Goal: Transaction & Acquisition: Book appointment/travel/reservation

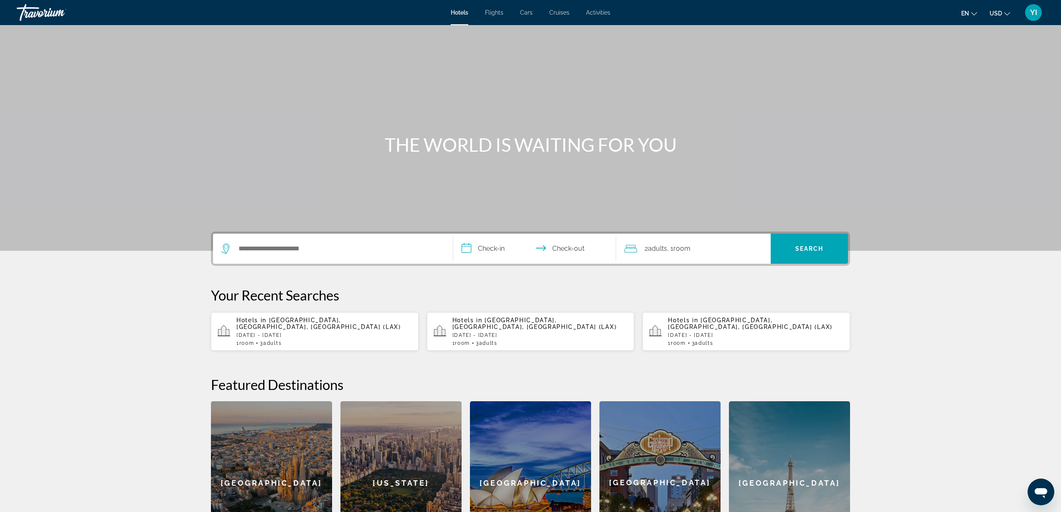
click at [525, 12] on span "Cars" at bounding box center [526, 12] width 13 height 7
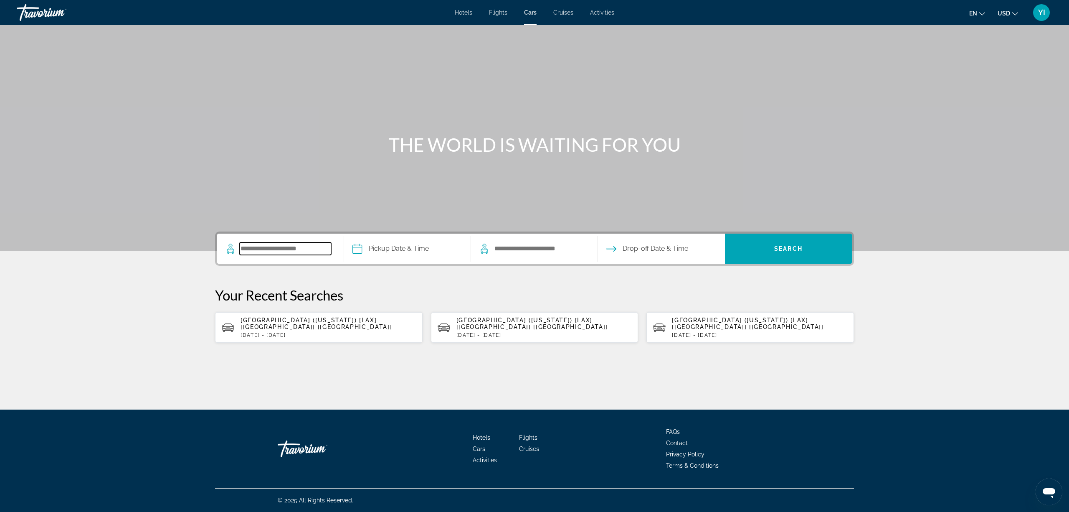
click at [269, 250] on input "Search pickup location" at bounding box center [285, 248] width 91 height 13
click at [460, 331] on app-cars-recent-search "[GEOGRAPHIC_DATA] ([US_STATE]) [LAX] [[GEOGRAPHIC_DATA]] [[GEOGRAPHIC_DATA]] [D…" at bounding box center [535, 327] width 208 height 30
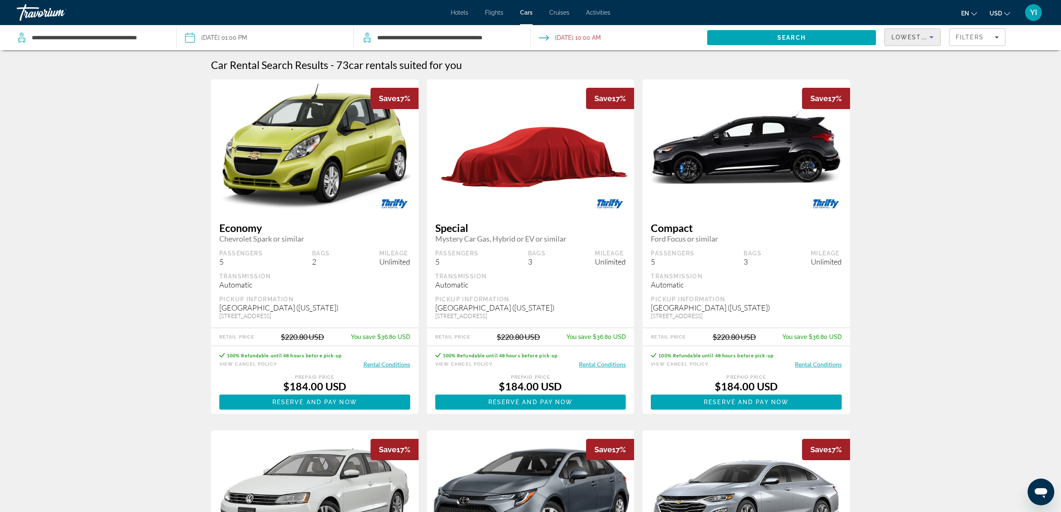
click at [931, 35] on icon "Sort by" at bounding box center [932, 37] width 10 height 10
click at [909, 59] on span "Best Deals" at bounding box center [905, 59] width 28 height 7
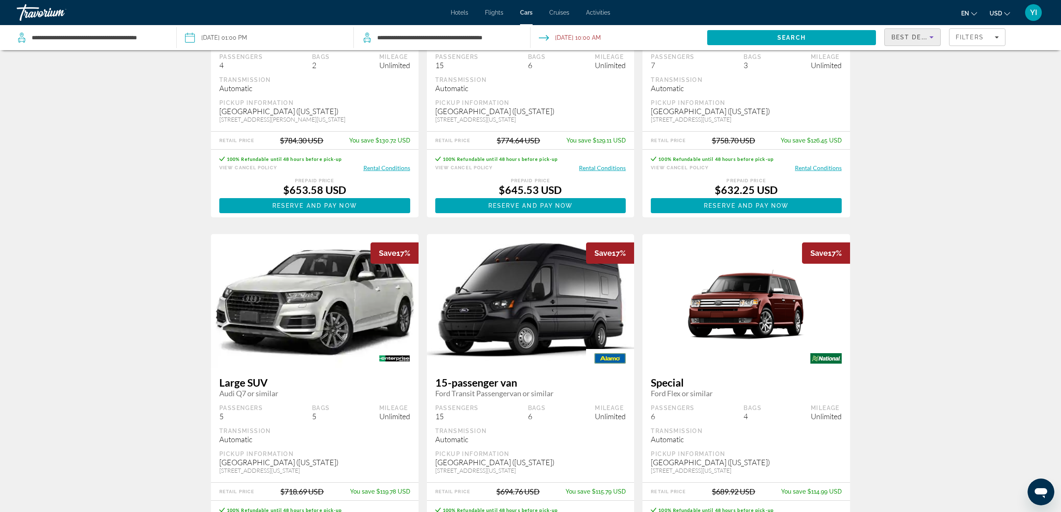
scroll to position [1058, 0]
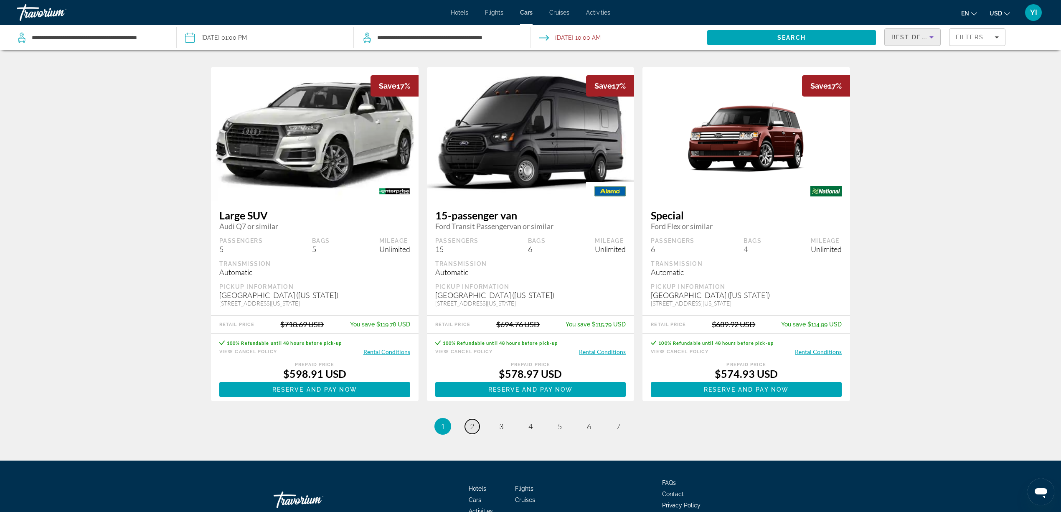
click at [478, 434] on link "page 2" at bounding box center [472, 426] width 15 height 15
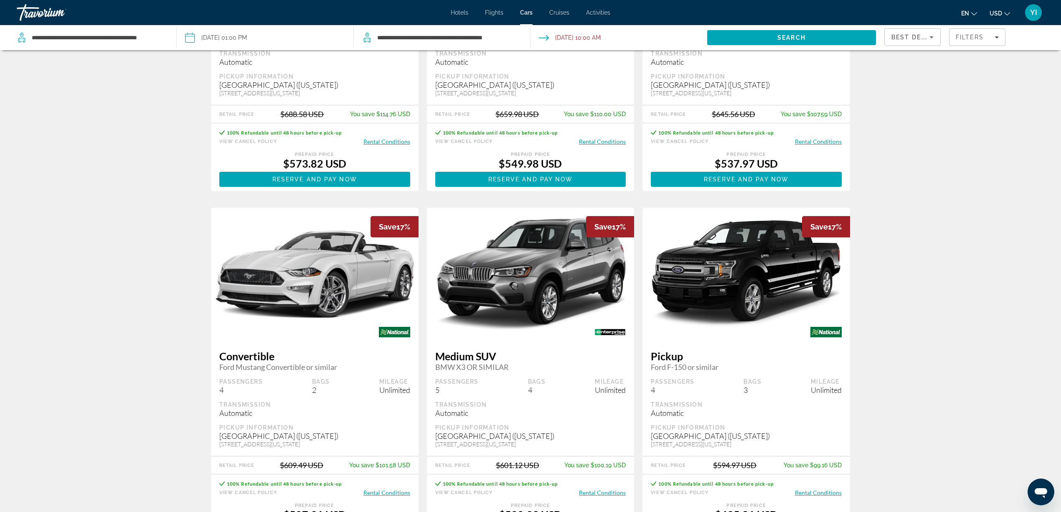
scroll to position [278, 0]
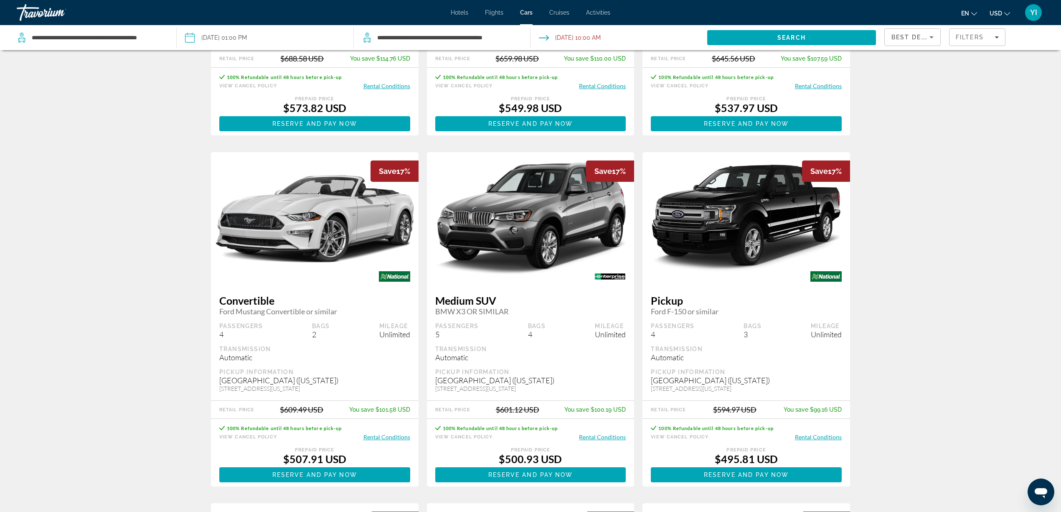
click at [479, 305] on span "Medium SUV" at bounding box center [530, 300] width 191 height 13
click at [593, 437] on button "Rental Conditions" at bounding box center [602, 437] width 47 height 8
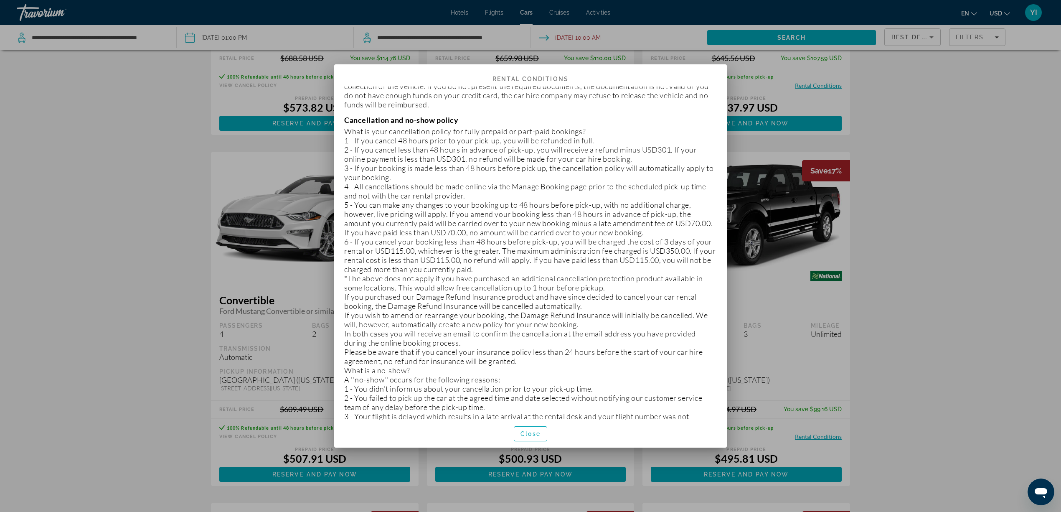
scroll to position [711, 0]
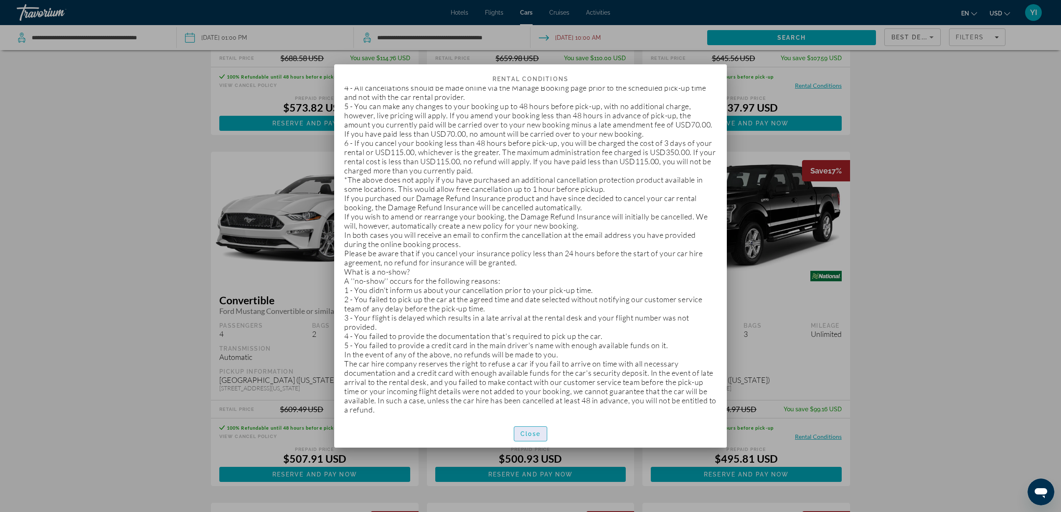
click at [521, 432] on span "Close" at bounding box center [530, 433] width 20 height 7
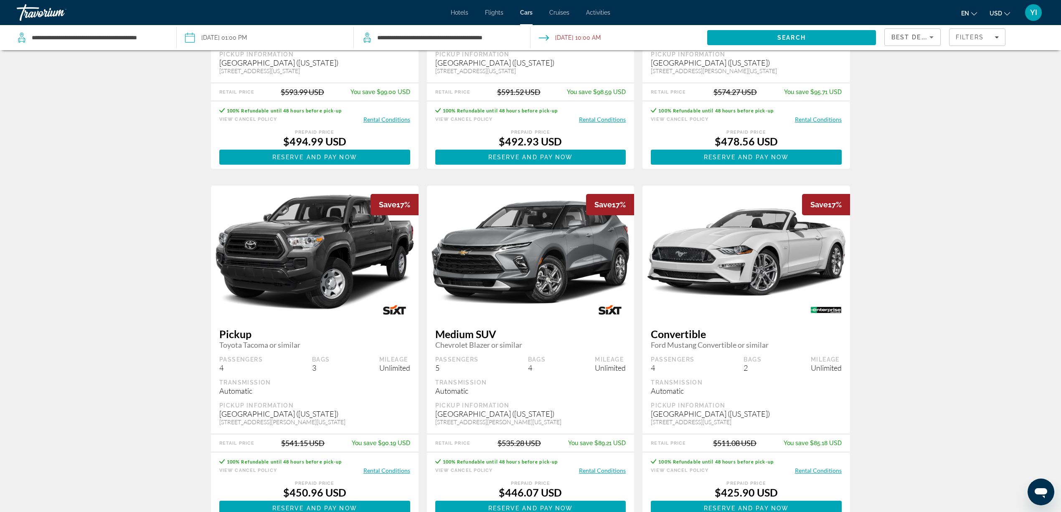
scroll to position [1114, 0]
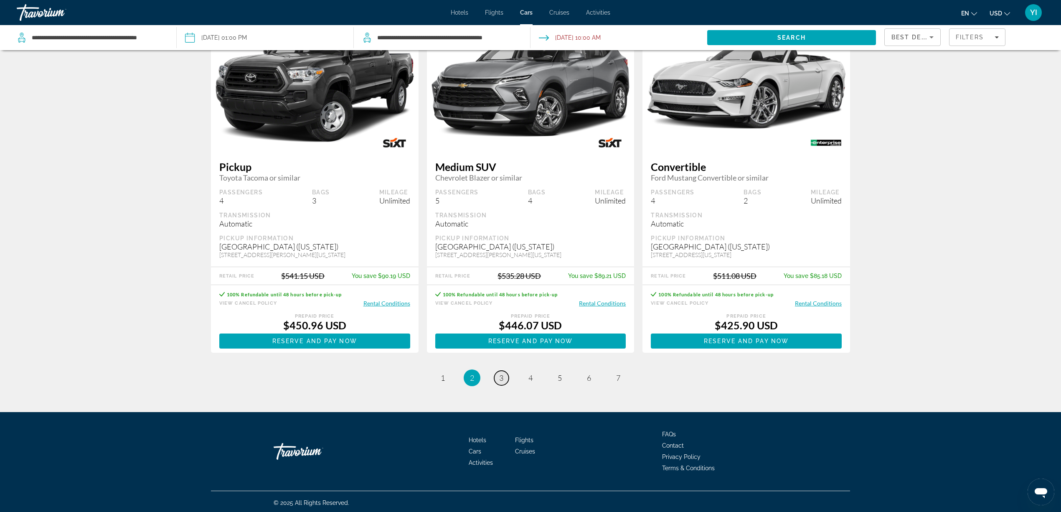
click at [495, 378] on link "page 3" at bounding box center [501, 378] width 15 height 15
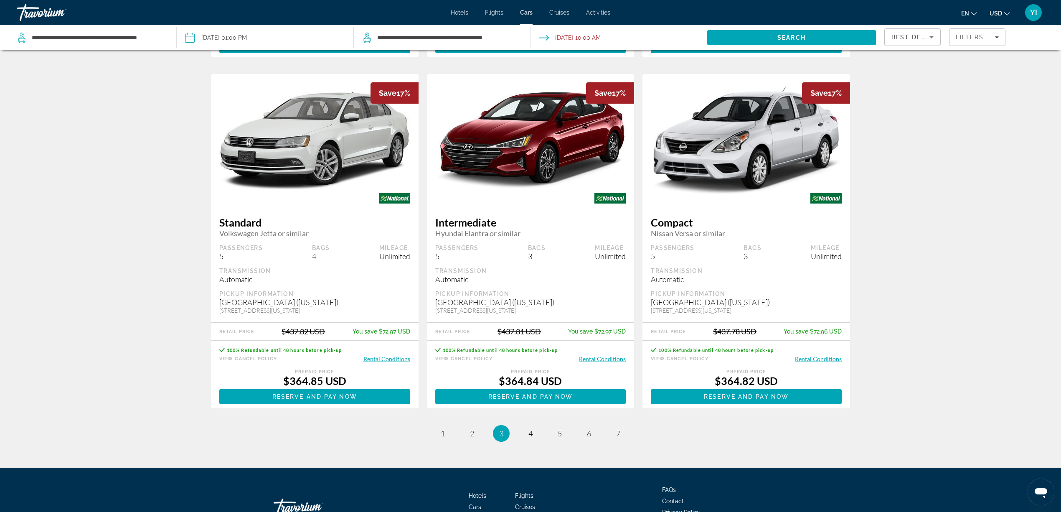
scroll to position [1114, 0]
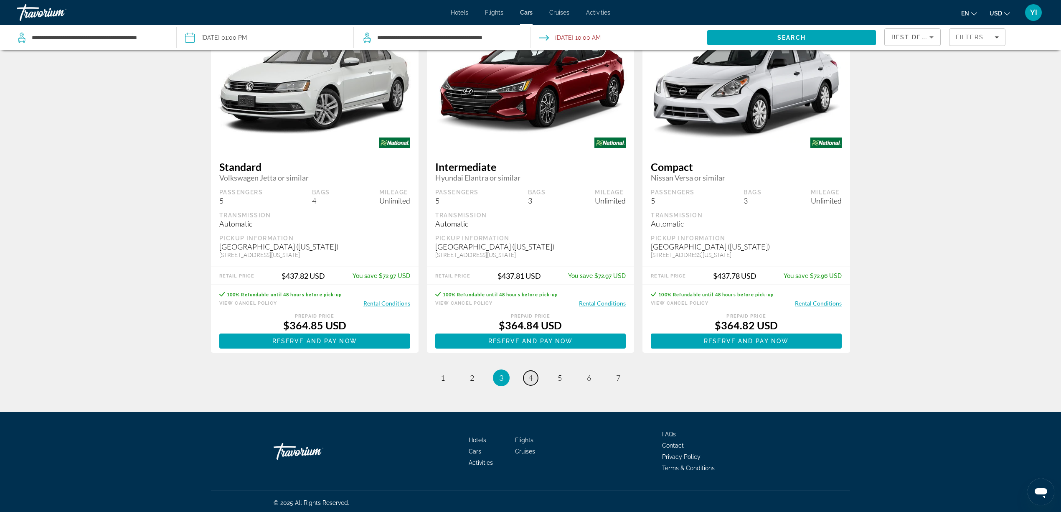
click at [534, 381] on link "page 4" at bounding box center [530, 378] width 15 height 15
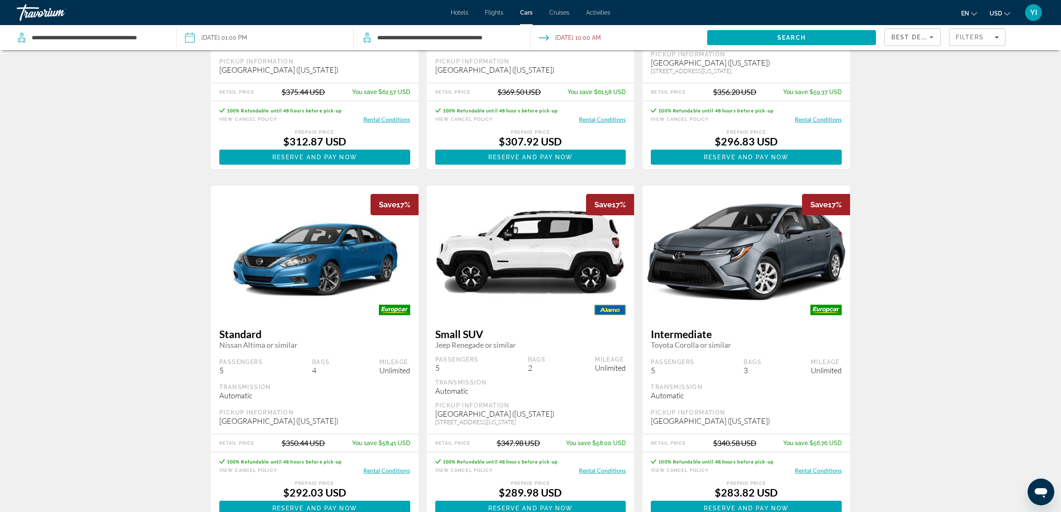
scroll to position [1114, 0]
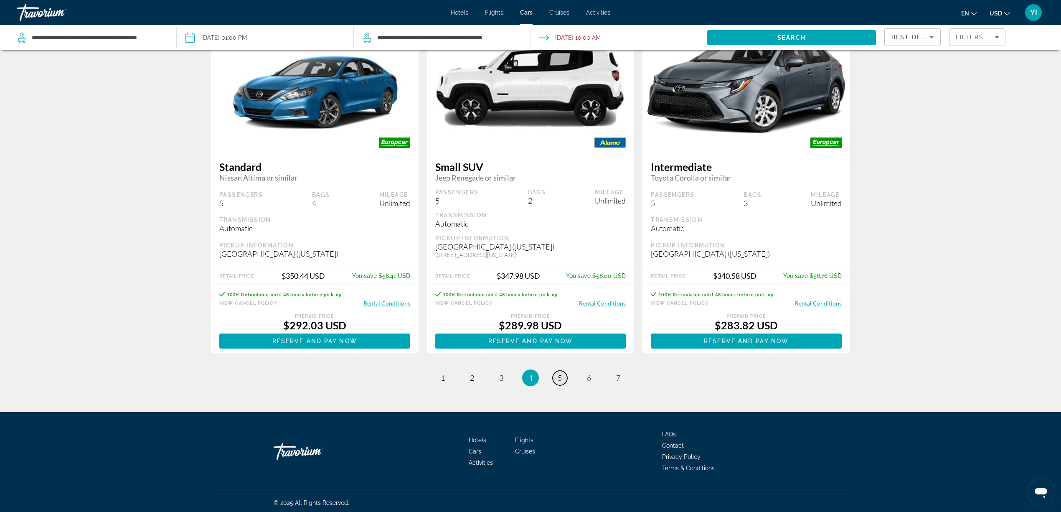
click at [556, 378] on link "page 5" at bounding box center [560, 378] width 15 height 15
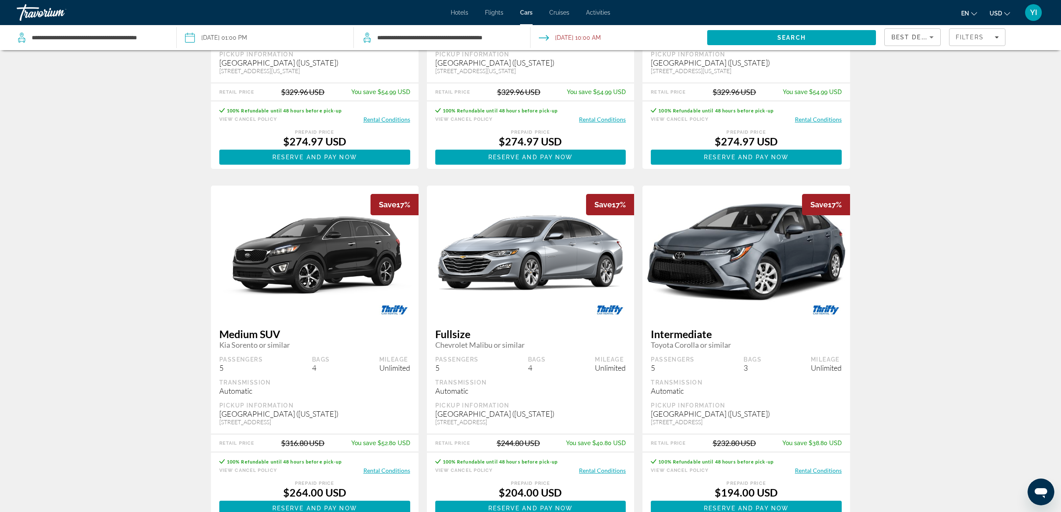
scroll to position [1125, 0]
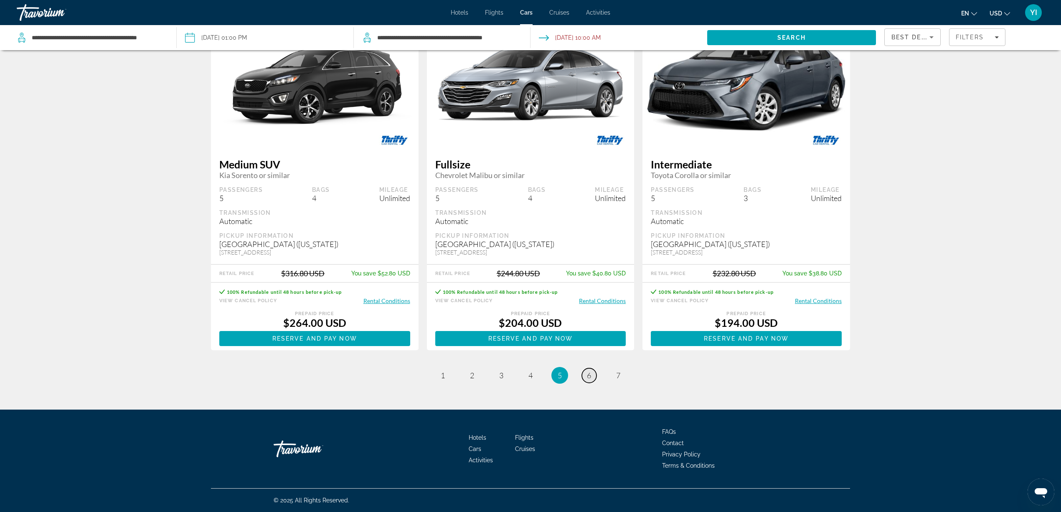
click at [595, 371] on link "page 6" at bounding box center [589, 375] width 15 height 15
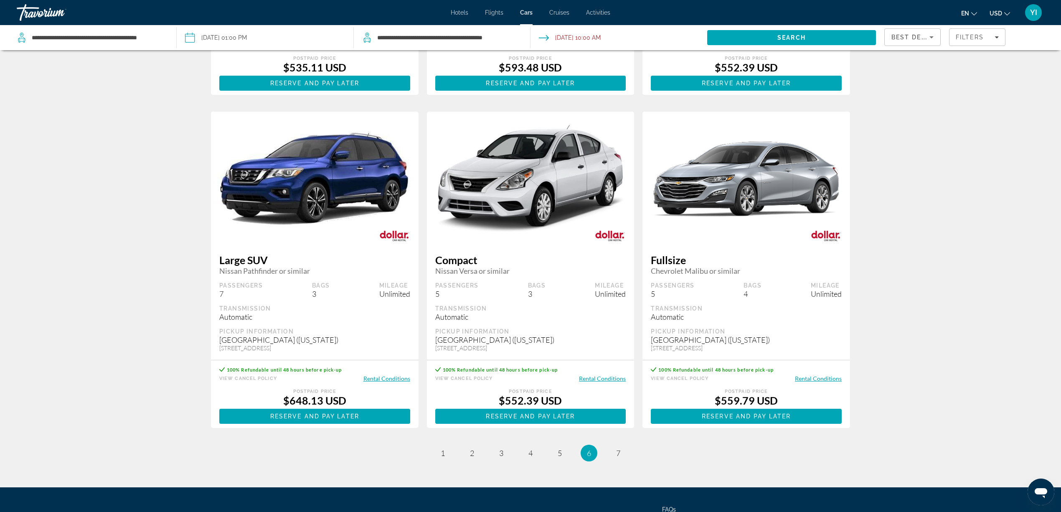
scroll to position [1109, 0]
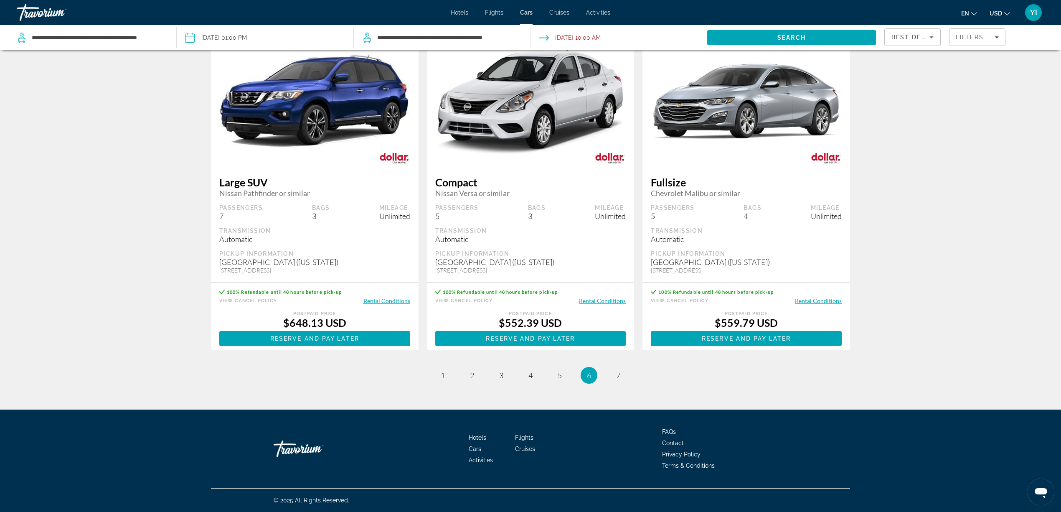
click at [488, 373] on ul "6 / 7 page 1 page 2 page 3 page 4 page 5 You're on page 6 page 7" at bounding box center [530, 375] width 639 height 17
click at [500, 375] on span "3" at bounding box center [501, 375] width 4 height 9
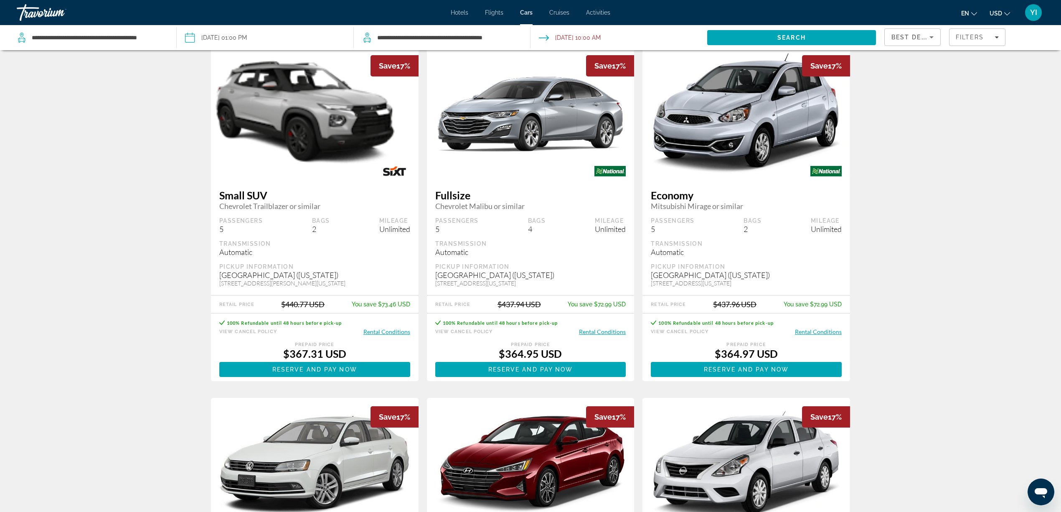
scroll to position [1125, 0]
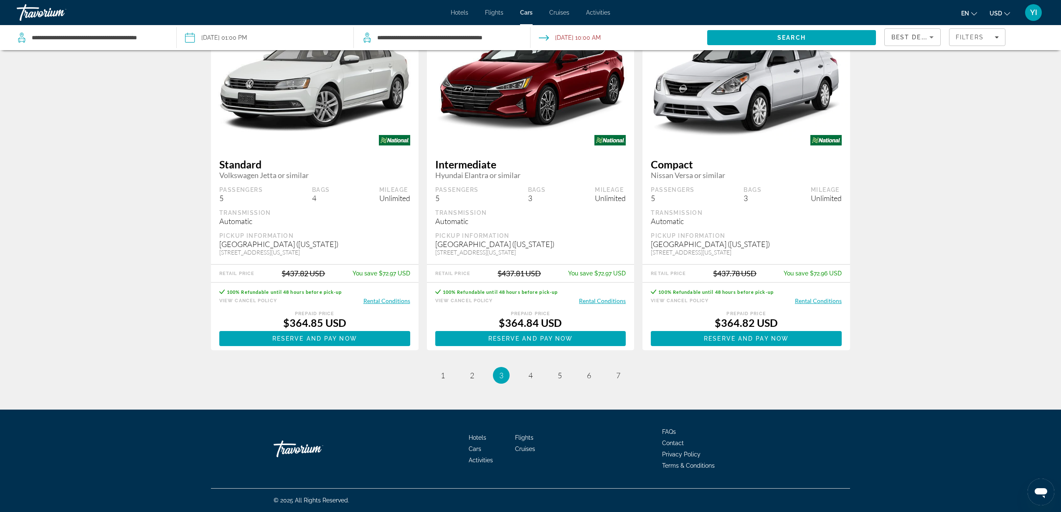
click at [480, 378] on li "page 2" at bounding box center [472, 375] width 17 height 17
click at [473, 378] on span "2" at bounding box center [472, 375] width 4 height 9
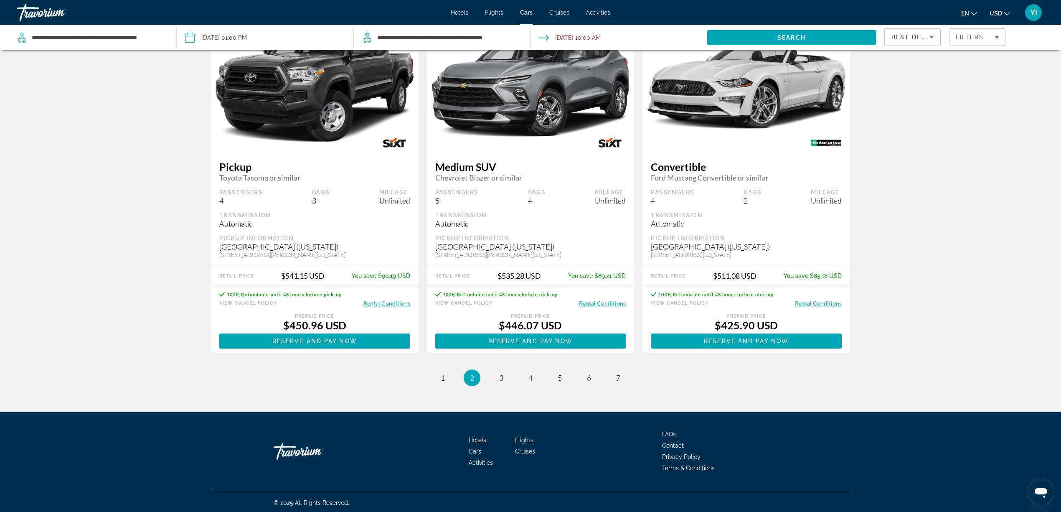
scroll to position [1117, 0]
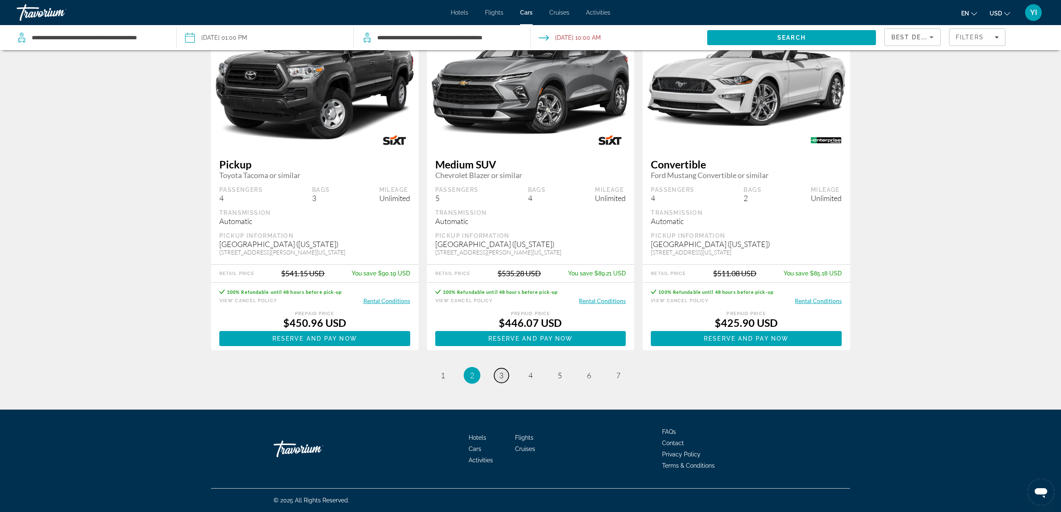
click at [496, 378] on link "page 3" at bounding box center [501, 375] width 15 height 15
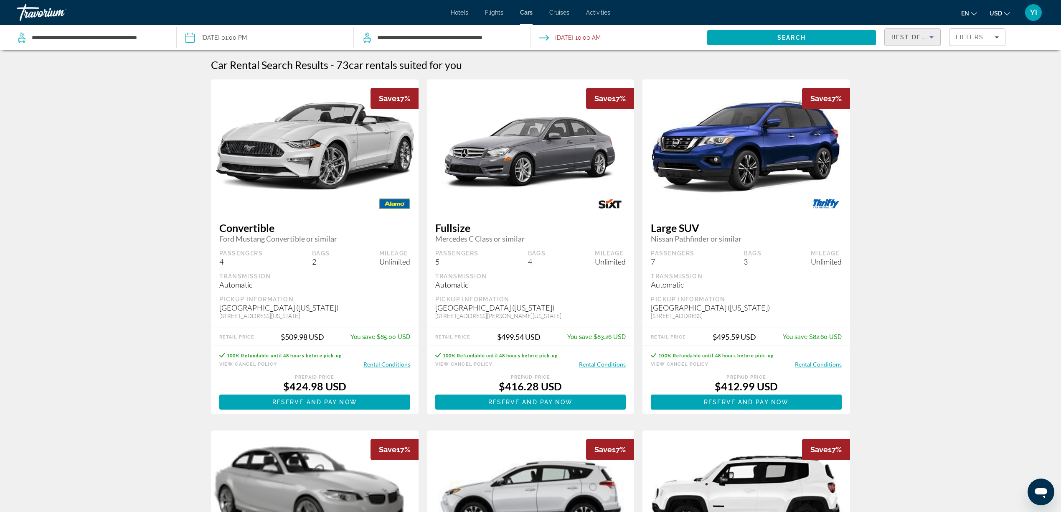
click at [924, 34] on span "Best Deals" at bounding box center [912, 37] width 43 height 7
click at [915, 84] on mat-option "Lowest Price" at bounding box center [912, 79] width 55 height 20
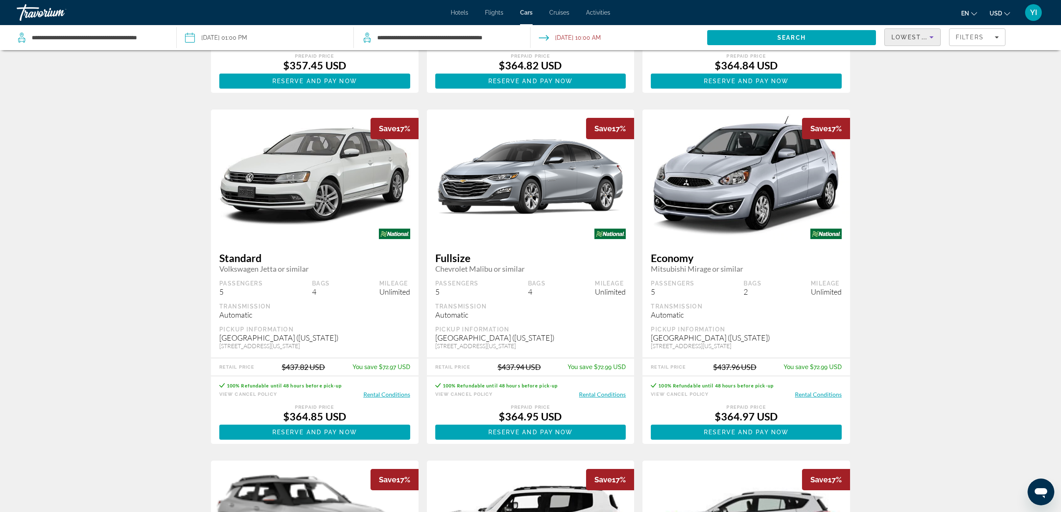
scroll to position [1061, 0]
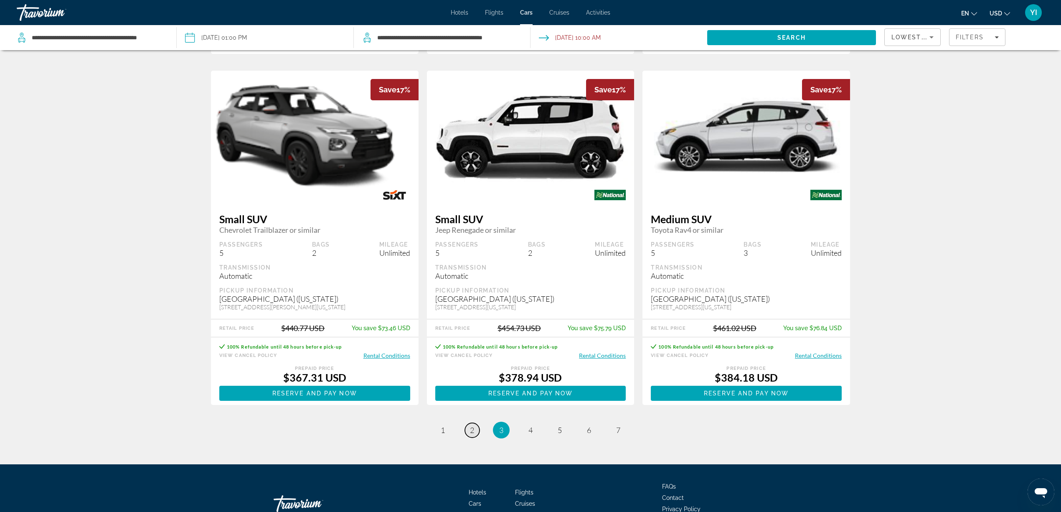
click at [470, 430] on span "2" at bounding box center [472, 429] width 4 height 9
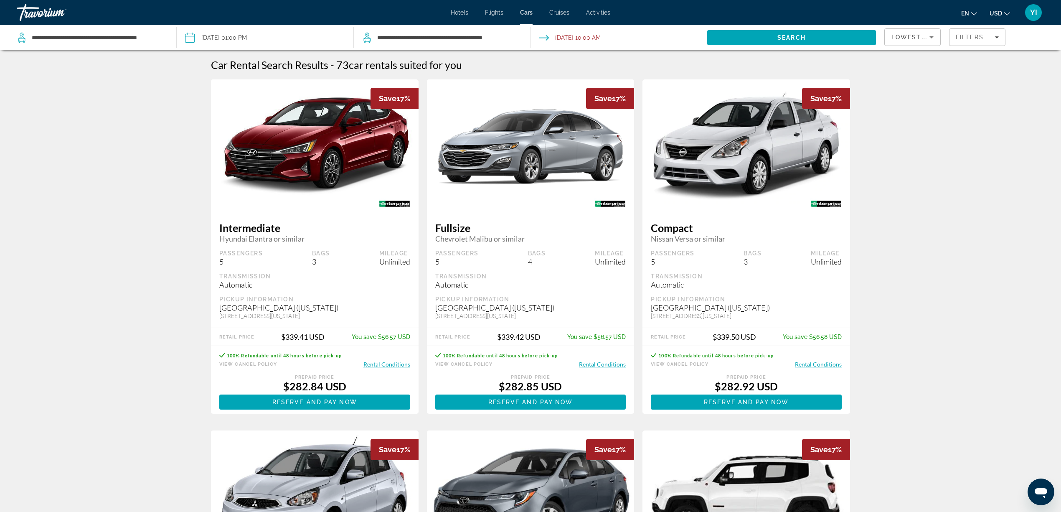
click at [907, 29] on div "Lowest Price" at bounding box center [912, 40] width 42 height 23
click at [920, 136] on span "Rental Company" at bounding box center [912, 139] width 42 height 20
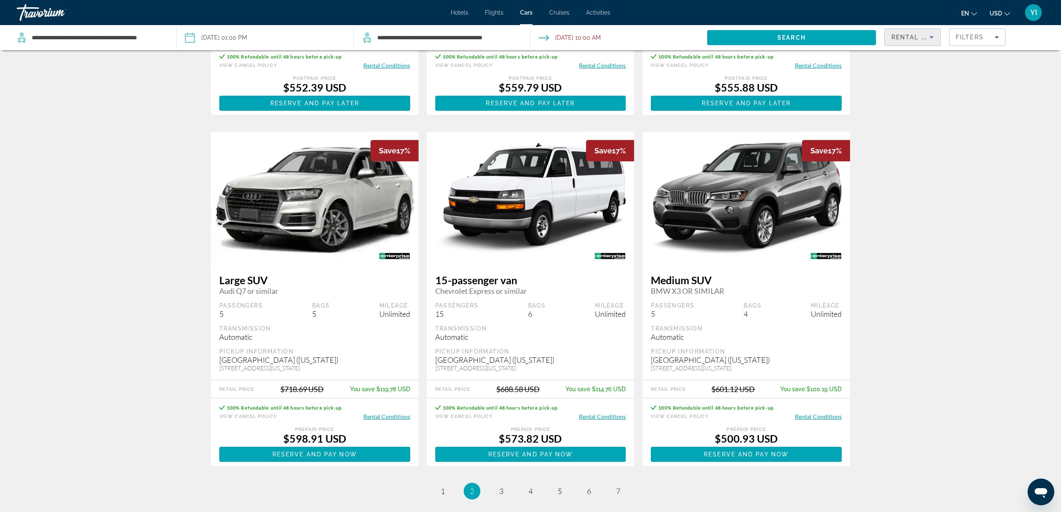
scroll to position [1003, 0]
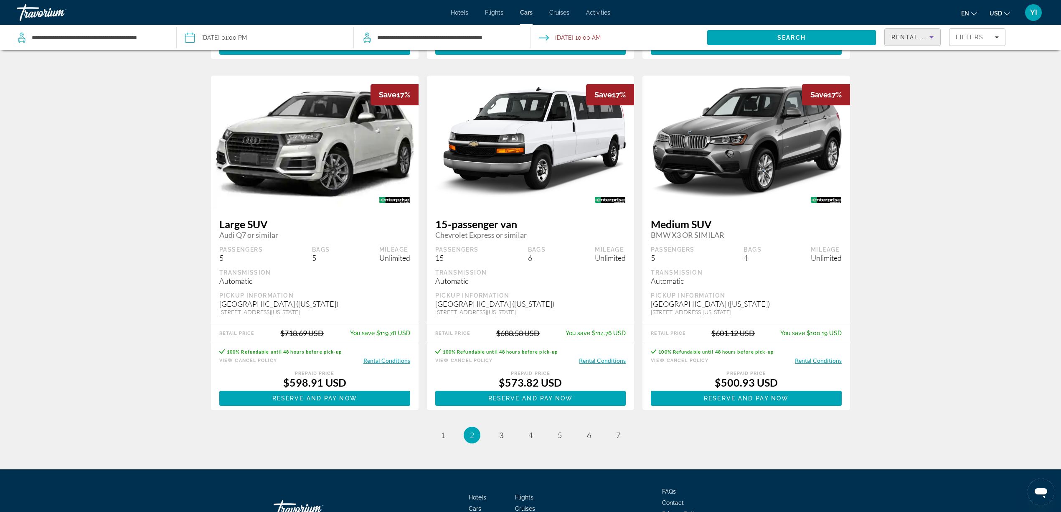
click at [810, 364] on button "Rental Conditions" at bounding box center [818, 360] width 47 height 8
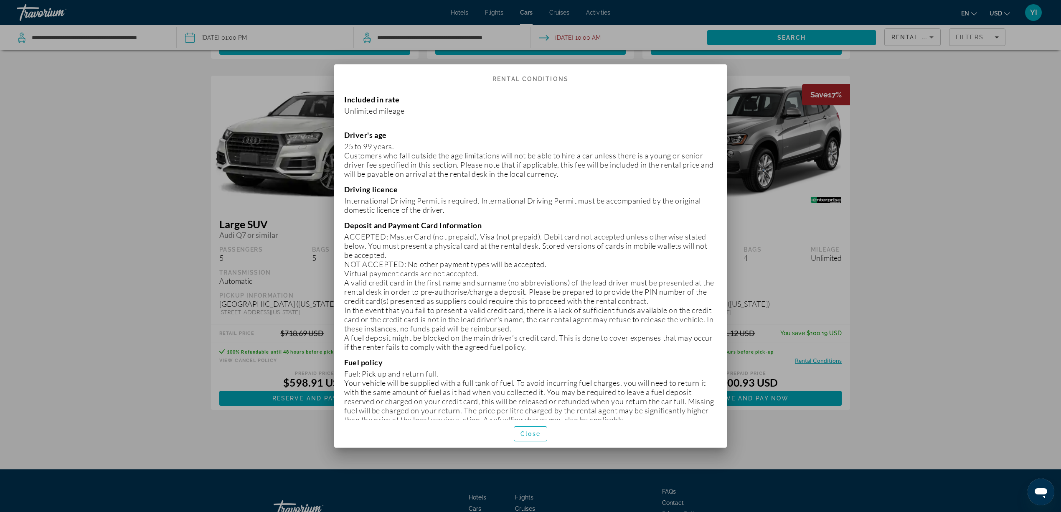
scroll to position [0, 0]
drag, startPoint x: 375, startPoint y: 209, endPoint x: 373, endPoint y: 222, distance: 13.1
click at [373, 222] on div "Included in rate Unlimited mileage Driver's age [DEMOGRAPHIC_DATA] years. Custo…" at bounding box center [530, 252] width 393 height 333
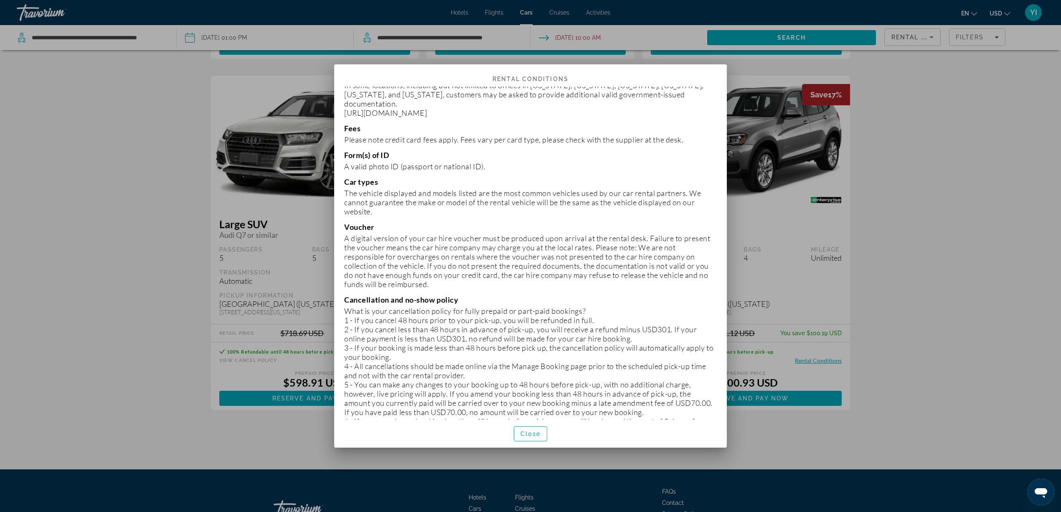
scroll to position [377, 0]
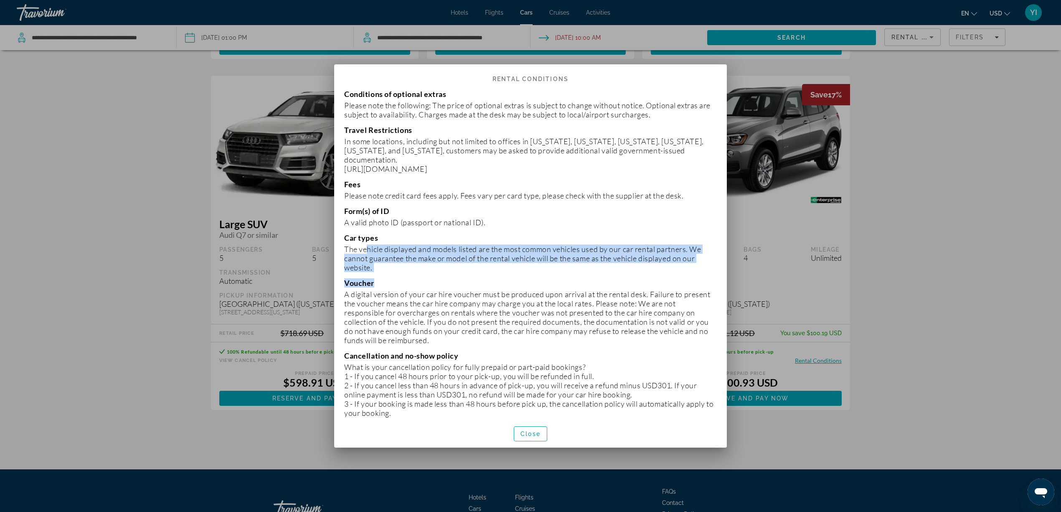
drag, startPoint x: 381, startPoint y: 267, endPoint x: 363, endPoint y: 236, distance: 35.5
click at [363, 236] on div "Included in rate Unlimited mileage Driver's age [DEMOGRAPHIC_DATA] years. Custo…" at bounding box center [530, 252] width 393 height 333
click at [362, 244] on p "The vehicle displayed and models listed are the most common vehicles used by ou…" at bounding box center [530, 258] width 373 height 28
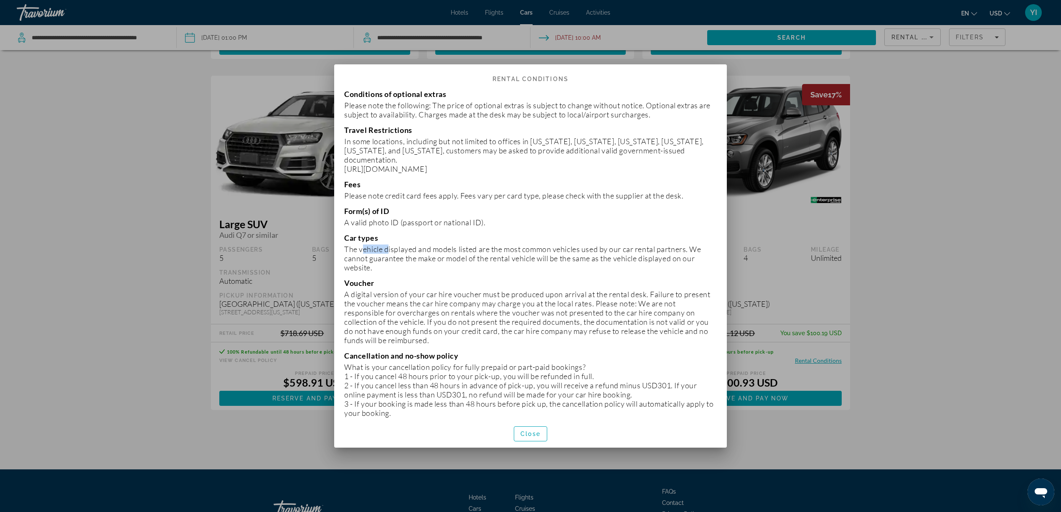
click at [362, 244] on p "The vehicle displayed and models listed are the most common vehicles used by ou…" at bounding box center [530, 258] width 373 height 28
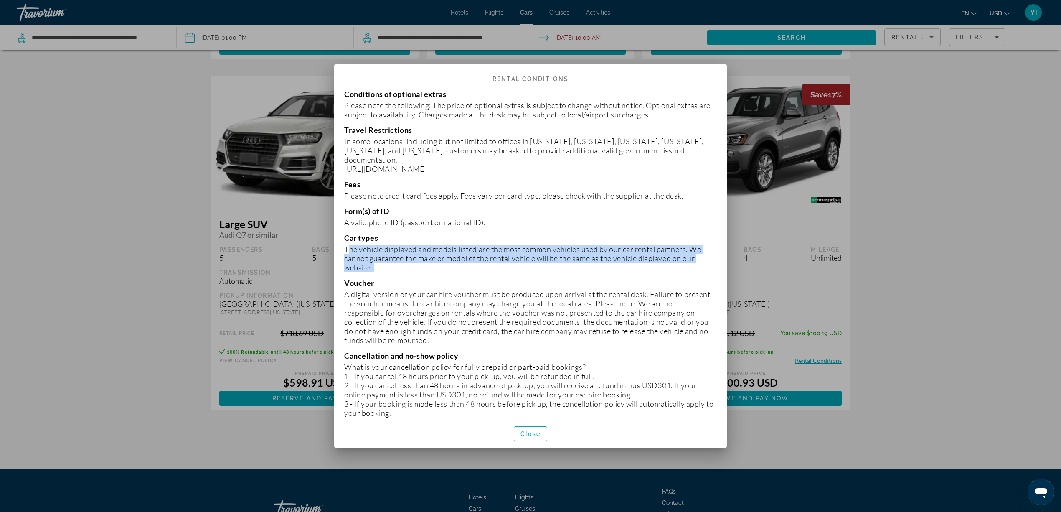
click at [362, 244] on p "The vehicle displayed and models listed are the most common vehicles used by ou…" at bounding box center [530, 258] width 373 height 28
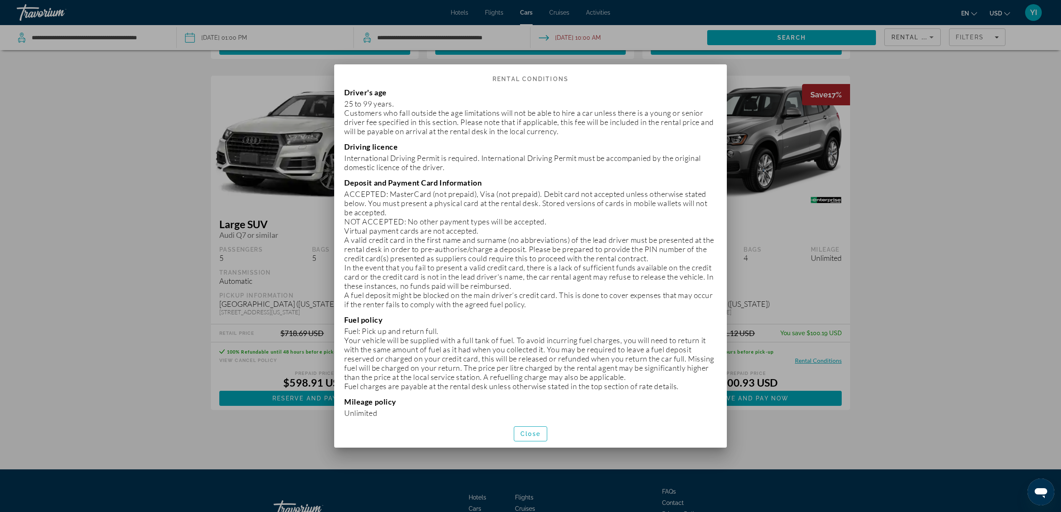
scroll to position [0, 0]
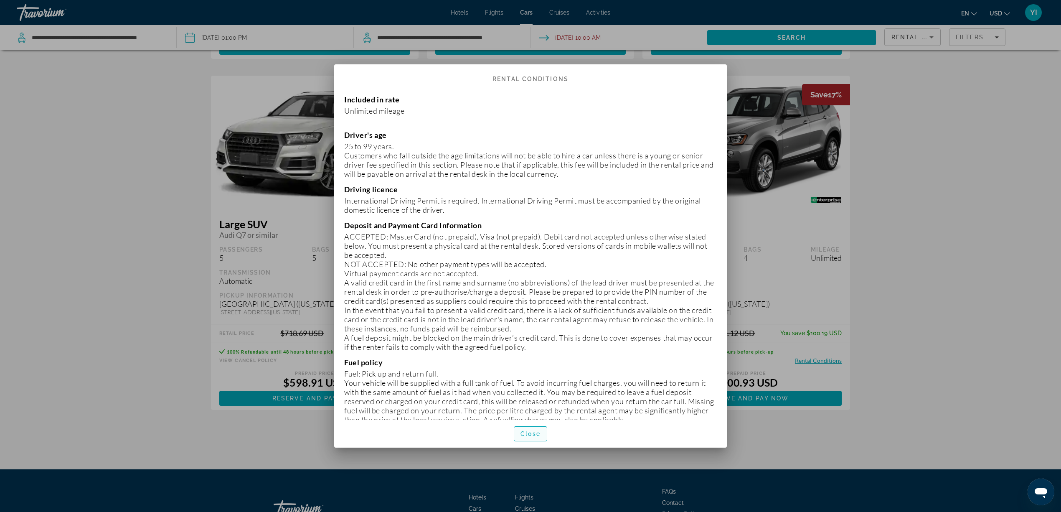
click at [538, 438] on span "button" at bounding box center [530, 434] width 33 height 20
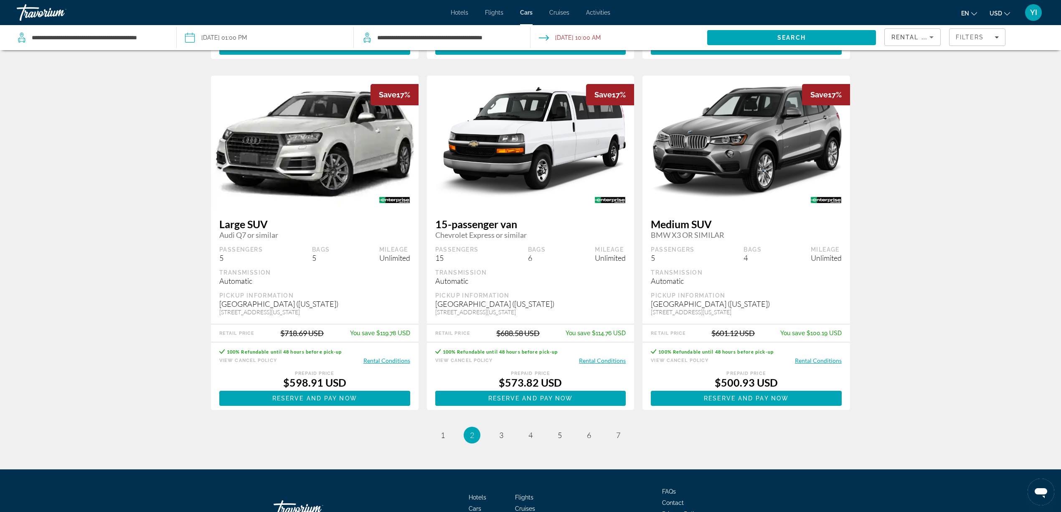
scroll to position [1084, 0]
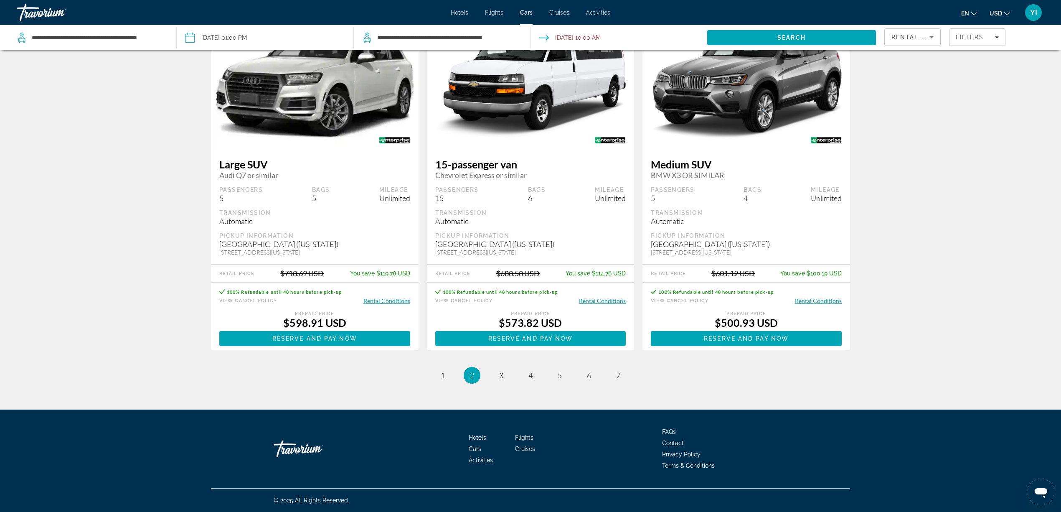
click at [508, 381] on ul "2 / 7 page 1 You're on page 2 page 3 page 4 page 5 page 6 page 7" at bounding box center [530, 375] width 639 height 17
click at [505, 379] on link "page 3" at bounding box center [501, 375] width 15 height 15
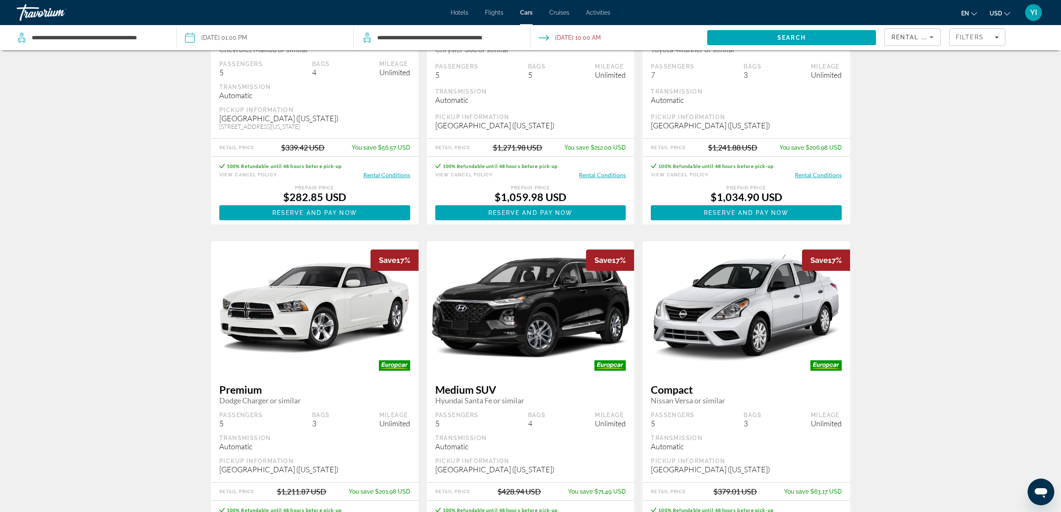
scroll to position [947, 0]
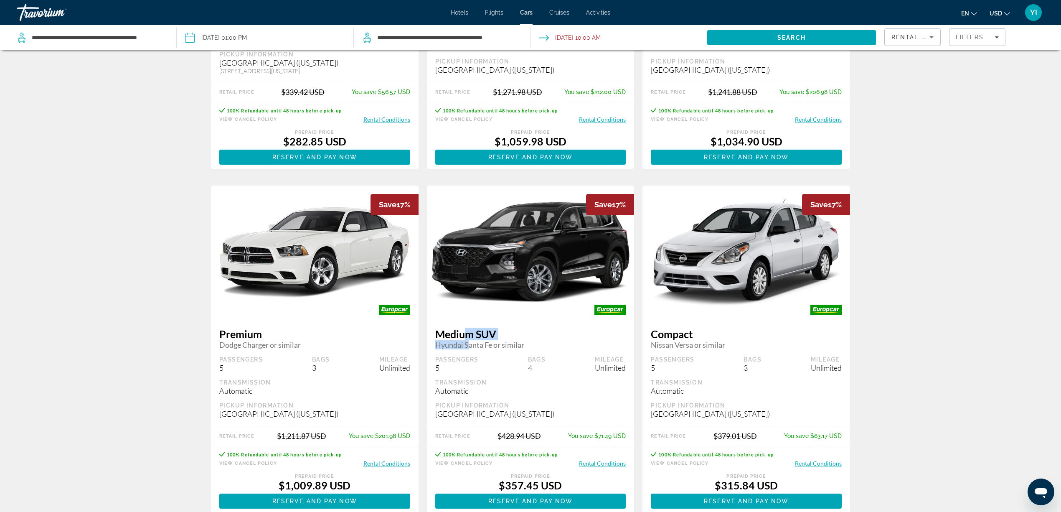
drag, startPoint x: 467, startPoint y: 348, endPoint x: 467, endPoint y: 337, distance: 11.7
click at [467, 337] on div "Medium SUV Hyundai Santa Fe or similar" at bounding box center [530, 338] width 191 height 22
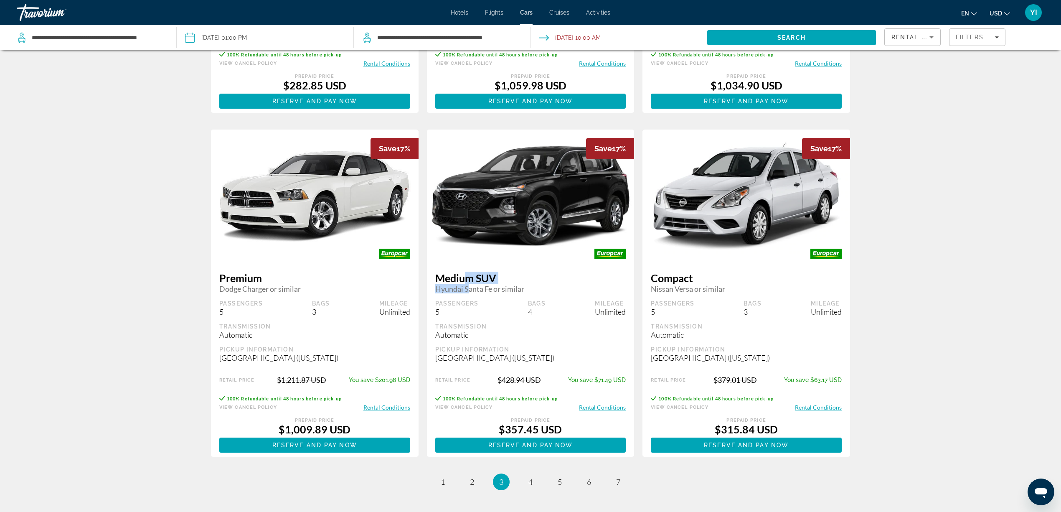
scroll to position [1110, 0]
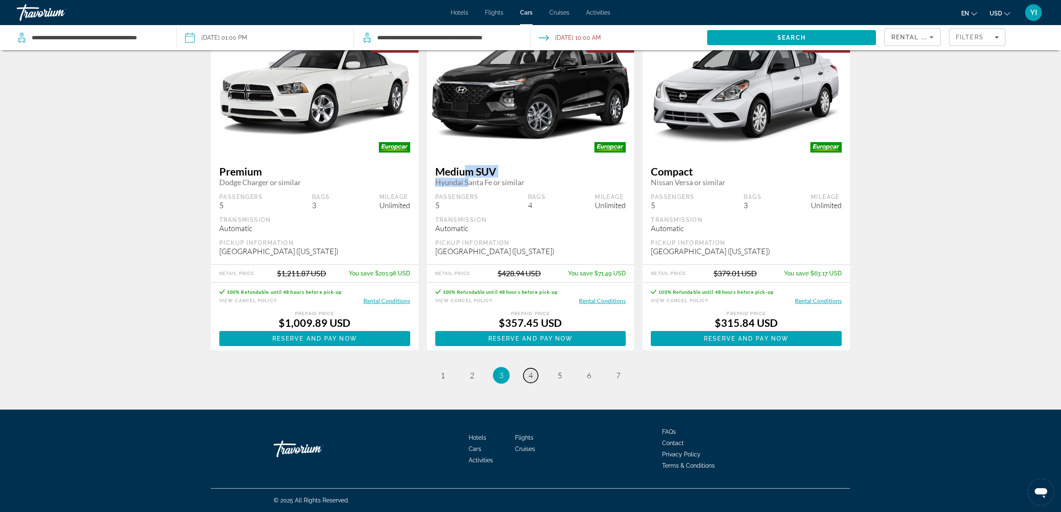
click at [531, 375] on span "4" at bounding box center [530, 375] width 4 height 9
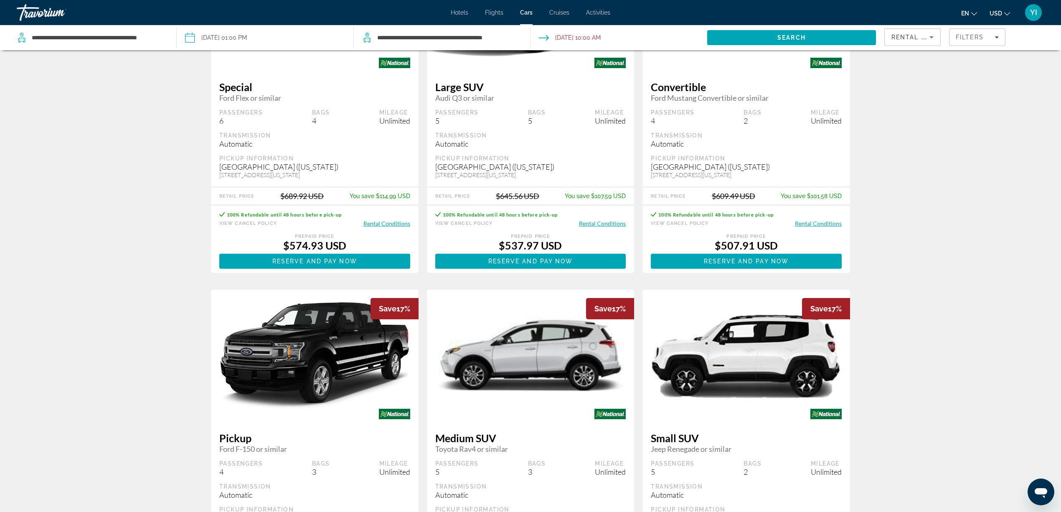
scroll to position [1003, 0]
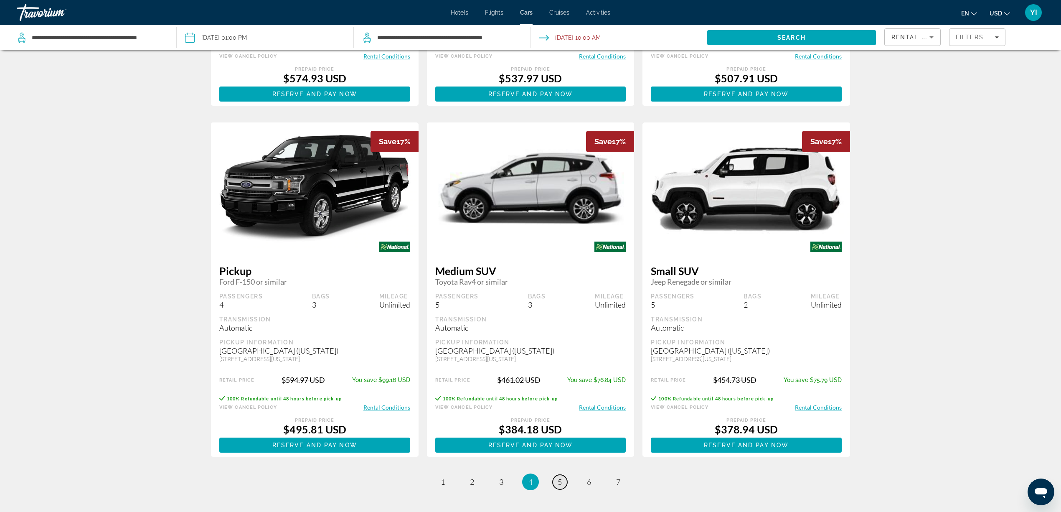
click at [553, 485] on link "page 5" at bounding box center [560, 482] width 15 height 15
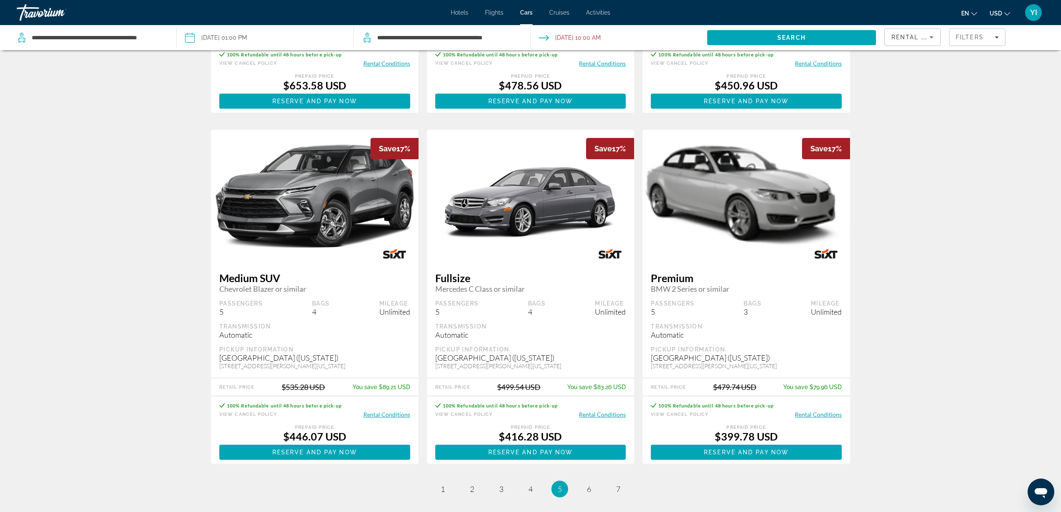
scroll to position [1058, 0]
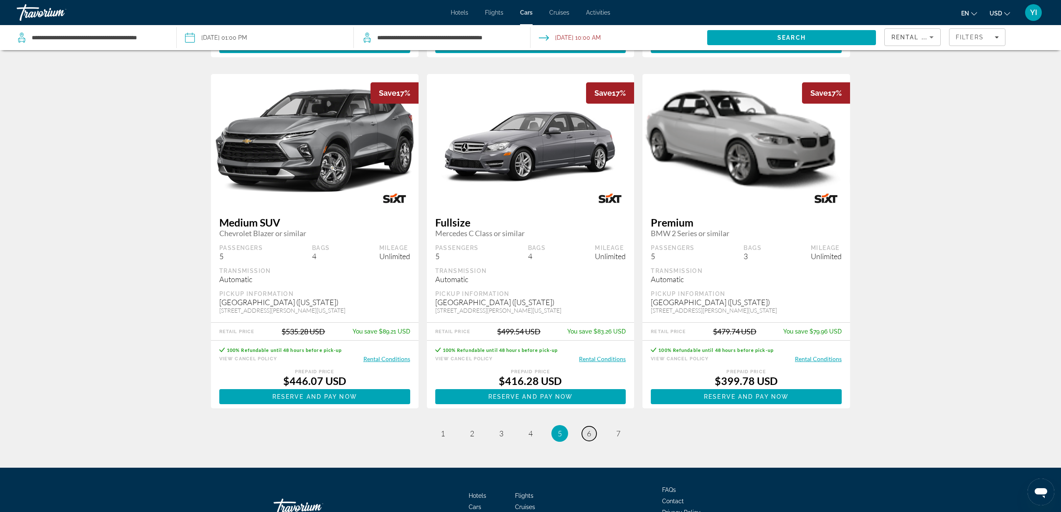
click at [590, 435] on span "6" at bounding box center [589, 433] width 4 height 9
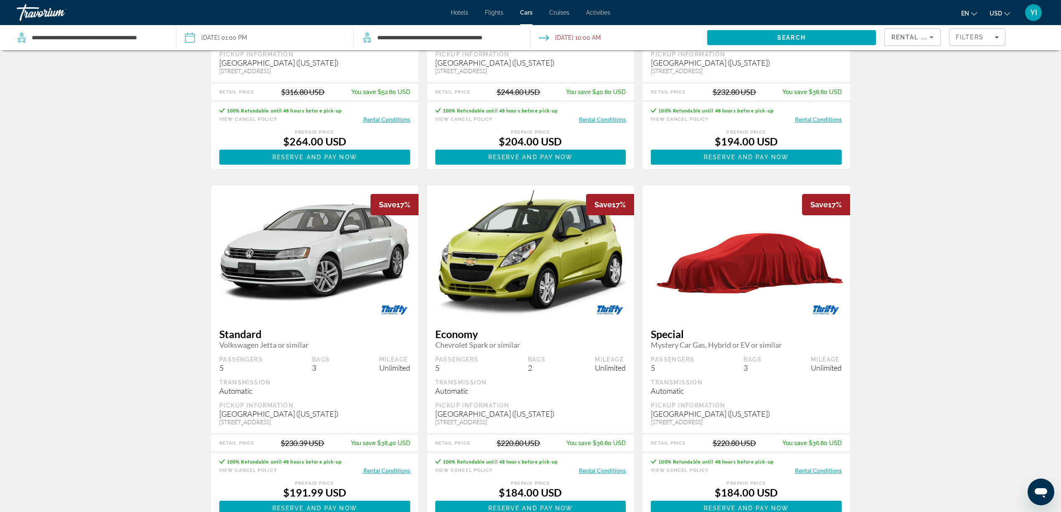
scroll to position [1138, 0]
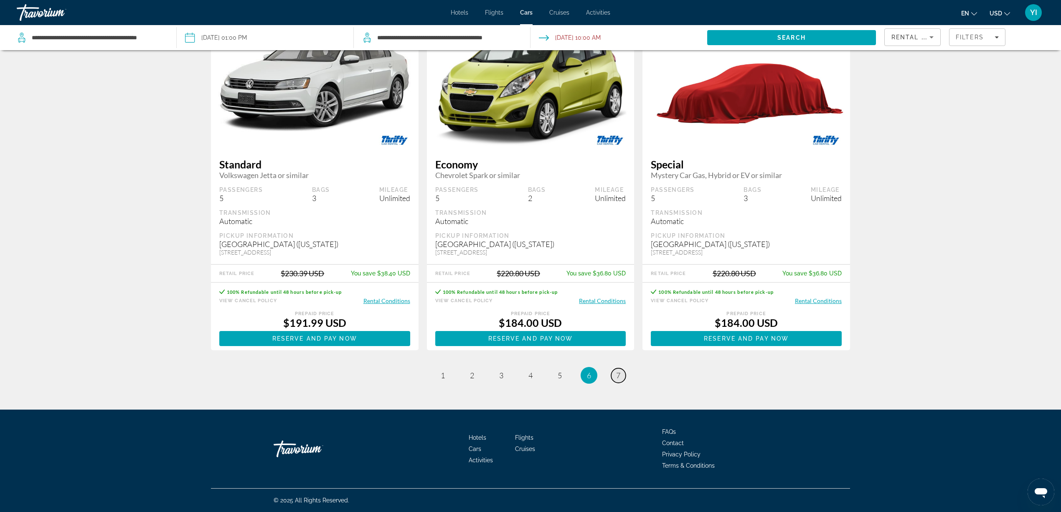
click at [620, 375] on link "page 7" at bounding box center [618, 375] width 15 height 15
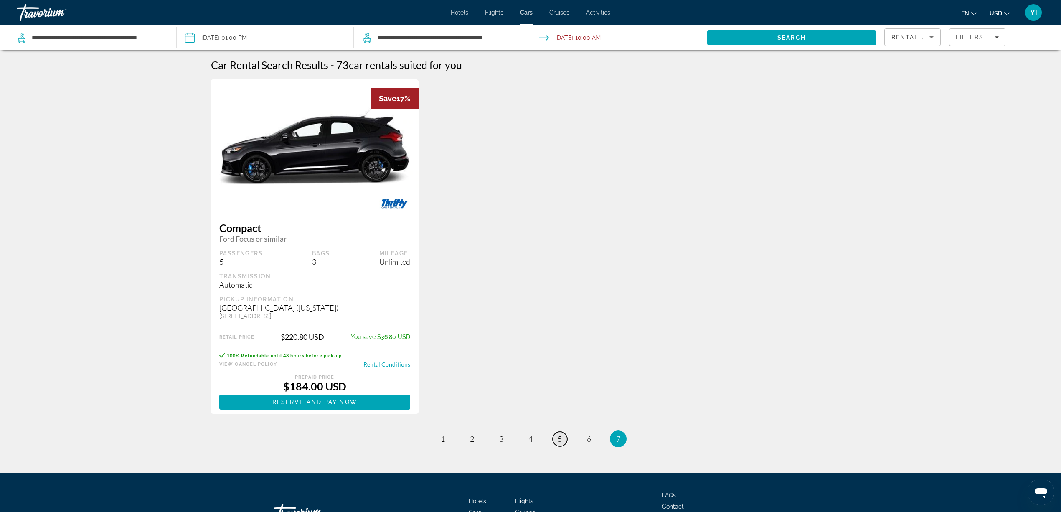
click at [560, 443] on span "5" at bounding box center [560, 438] width 4 height 9
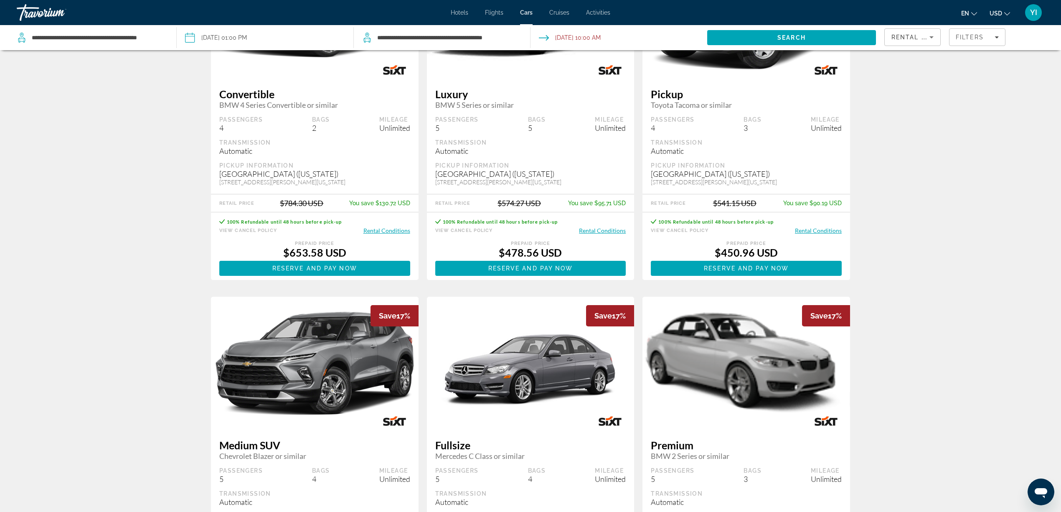
scroll to position [612, 0]
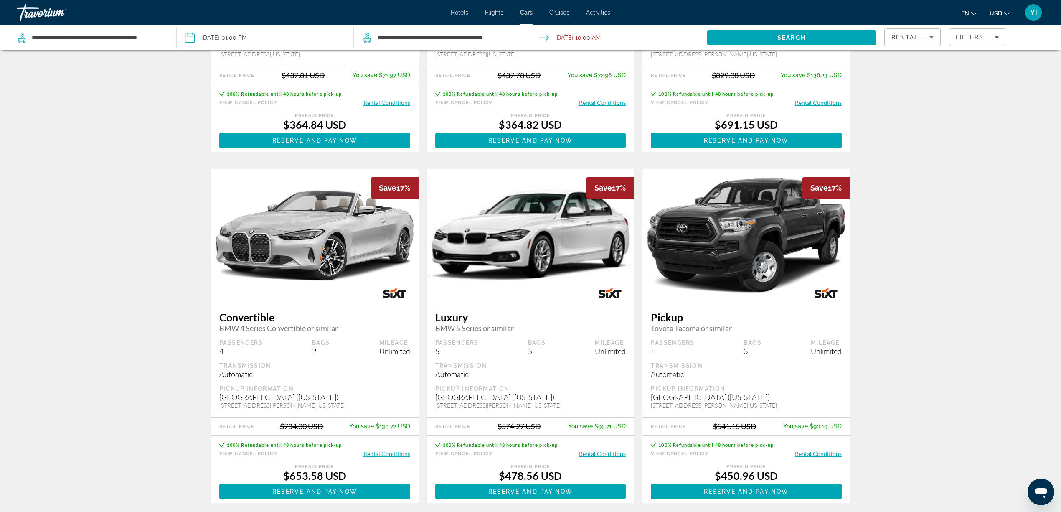
click at [602, 453] on button "Rental Conditions" at bounding box center [602, 453] width 47 height 8
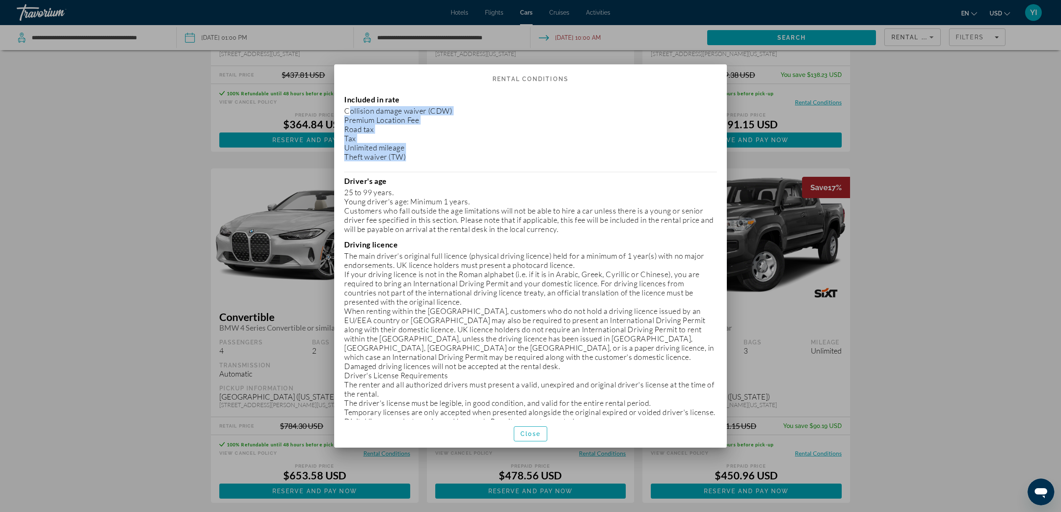
drag, startPoint x: 365, startPoint y: 162, endPoint x: 340, endPoint y: 113, distance: 55.3
click at [340, 113] on div "Included in rate Collision damage waiver (CDW) Premium Location Fee Road tax Ta…" at bounding box center [530, 252] width 393 height 333
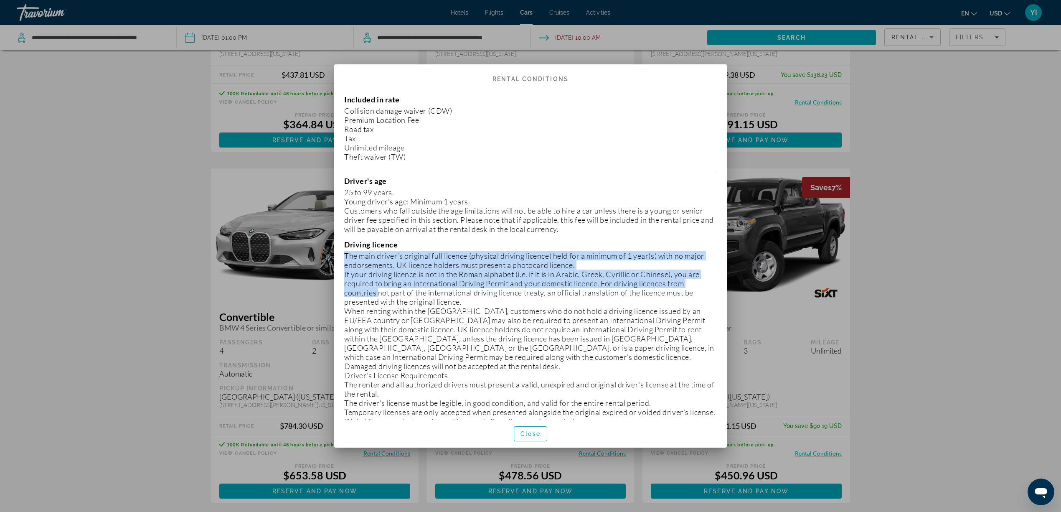
drag, startPoint x: 414, startPoint y: 240, endPoint x: 375, endPoint y: 296, distance: 68.7
click at [375, 296] on div "Driving licence The main driver’s original full licence (physical driving licen…" at bounding box center [530, 397] width 373 height 315
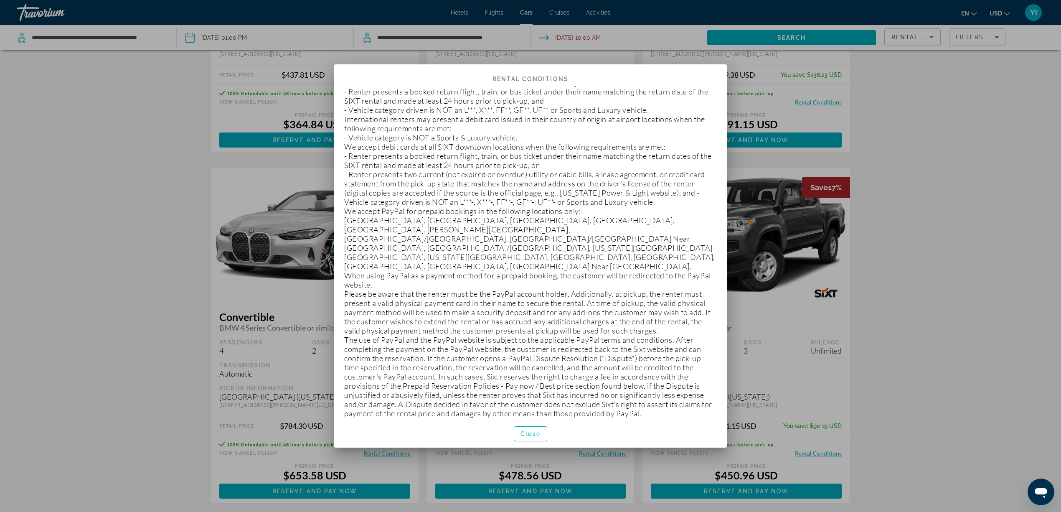
scroll to position [334, 0]
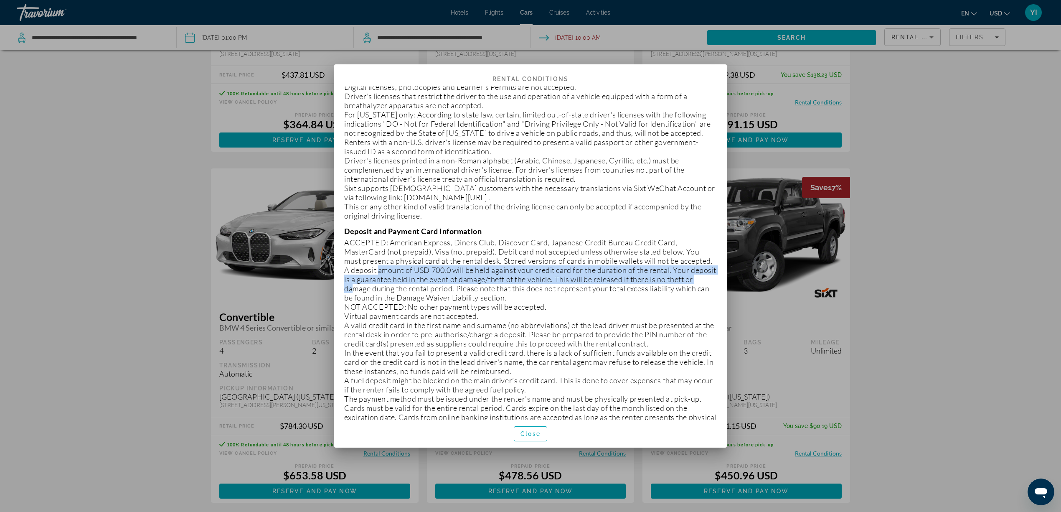
drag, startPoint x: 376, startPoint y: 281, endPoint x: 386, endPoint y: 297, distance: 19.5
click at [381, 295] on p "A deposit amount of USD 700.0 will be held against your credit card for the dur…" at bounding box center [530, 283] width 373 height 37
click at [520, 436] on span "button" at bounding box center [530, 434] width 33 height 20
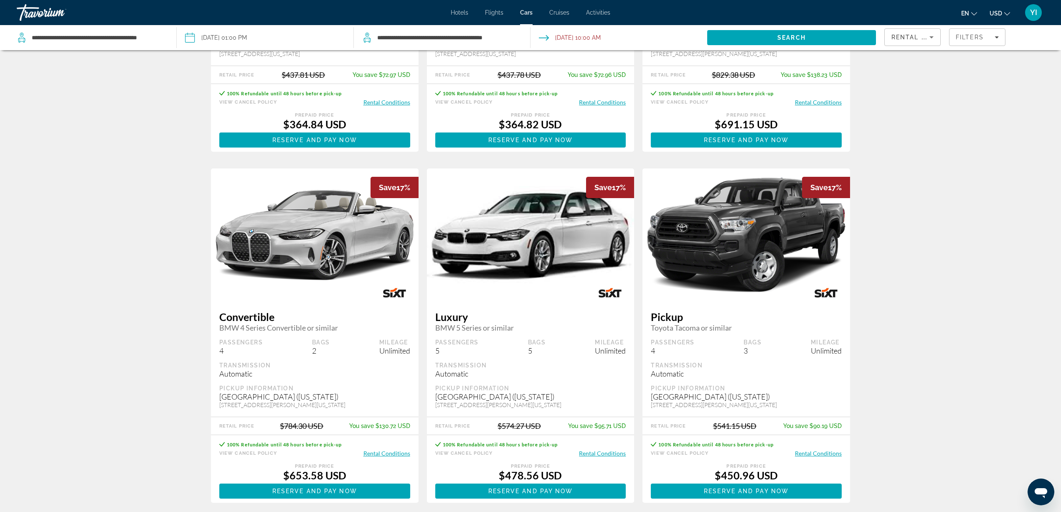
scroll to position [612, 0]
drag, startPoint x: 589, startPoint y: 188, endPoint x: 630, endPoint y: 188, distance: 41.4
click at [630, 188] on div "Save 17%" at bounding box center [610, 187] width 48 height 21
click at [600, 185] on span "Save" at bounding box center [603, 187] width 18 height 9
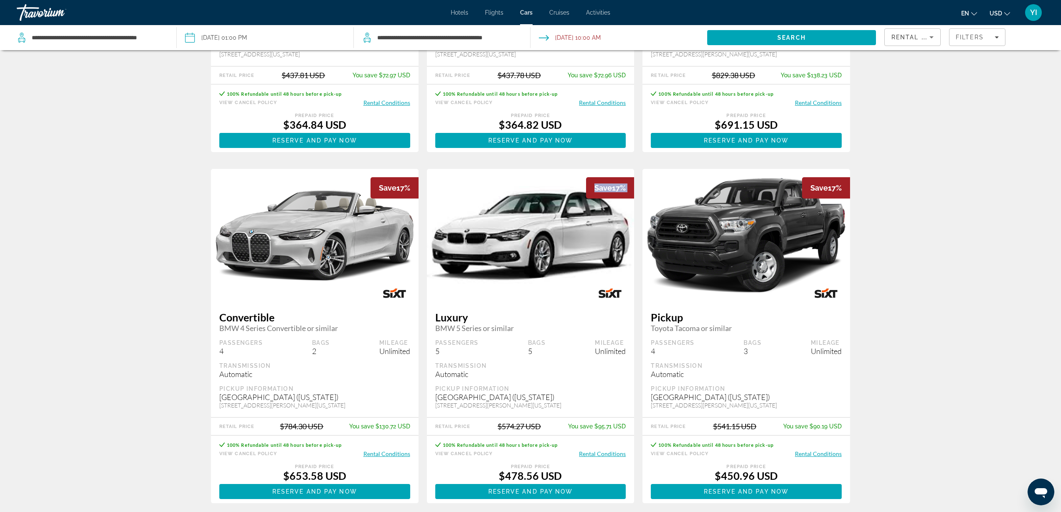
click at [600, 185] on span "Save" at bounding box center [603, 187] width 18 height 9
click at [612, 186] on div "Save 17%" at bounding box center [610, 187] width 48 height 21
click at [623, 186] on div "Save 17%" at bounding box center [610, 187] width 48 height 21
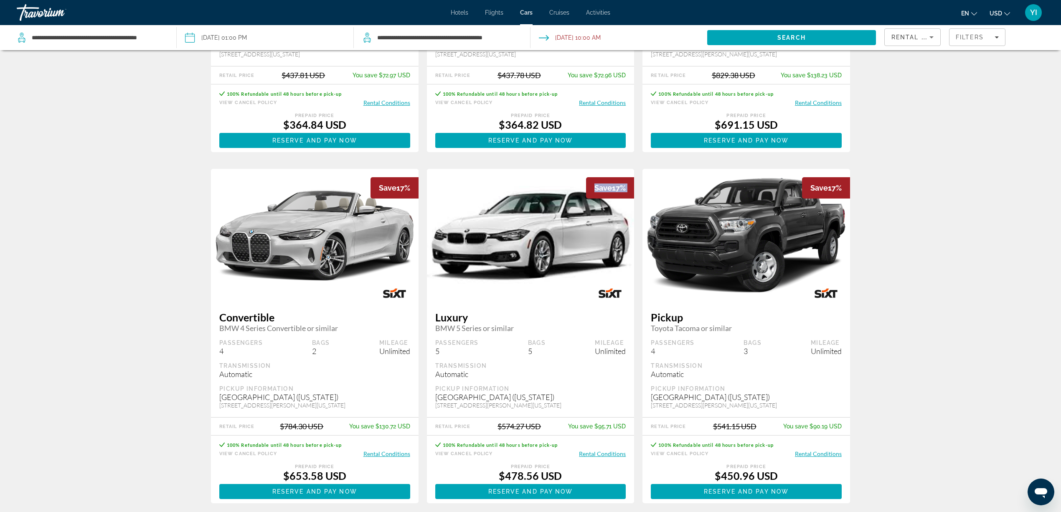
click at [623, 186] on div "Save 17%" at bounding box center [610, 187] width 48 height 21
click at [626, 190] on div "Save 17%" at bounding box center [610, 187] width 48 height 21
click at [608, 190] on span "Save" at bounding box center [603, 187] width 18 height 9
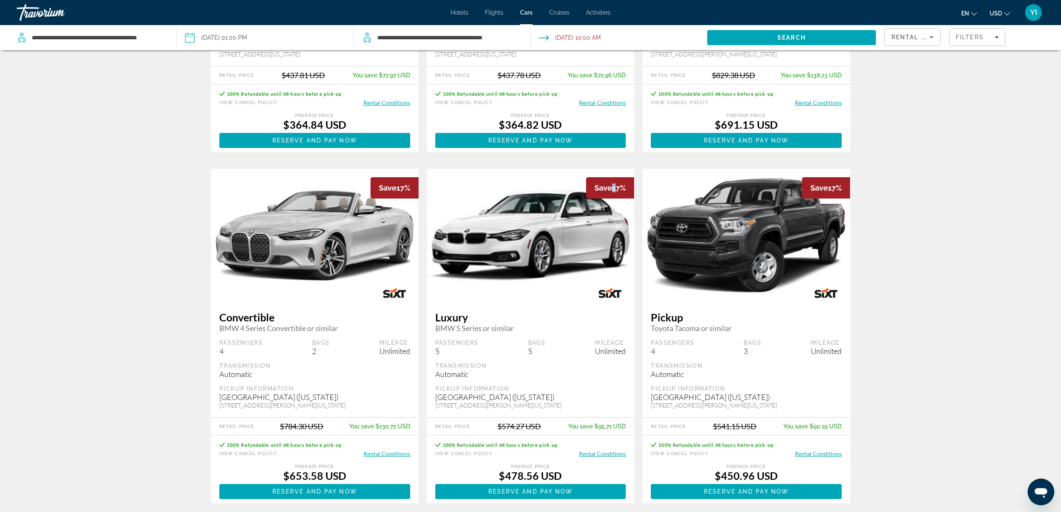
click at [608, 190] on span "Save" at bounding box center [603, 187] width 18 height 9
click at [609, 191] on span "Save" at bounding box center [603, 187] width 18 height 9
click at [609, 189] on span "Save" at bounding box center [603, 187] width 18 height 9
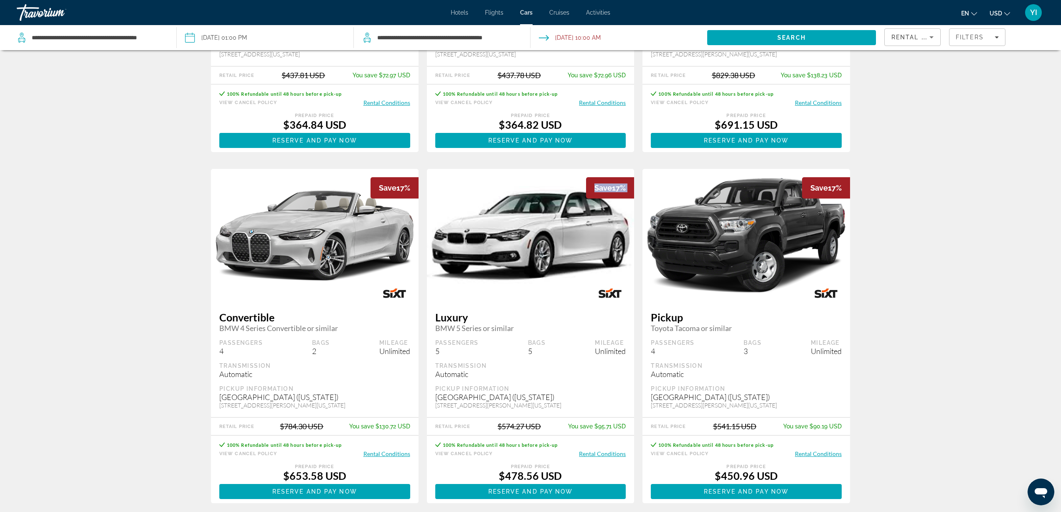
click at [609, 189] on span "Save" at bounding box center [603, 187] width 18 height 9
click at [612, 188] on div "Save 17%" at bounding box center [610, 187] width 48 height 21
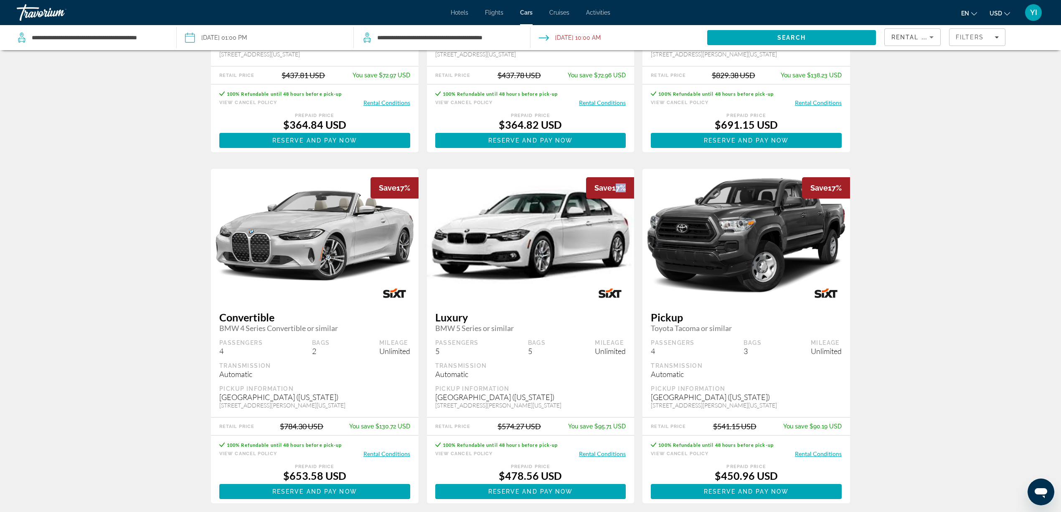
click at [612, 188] on div "Save 17%" at bounding box center [610, 187] width 48 height 21
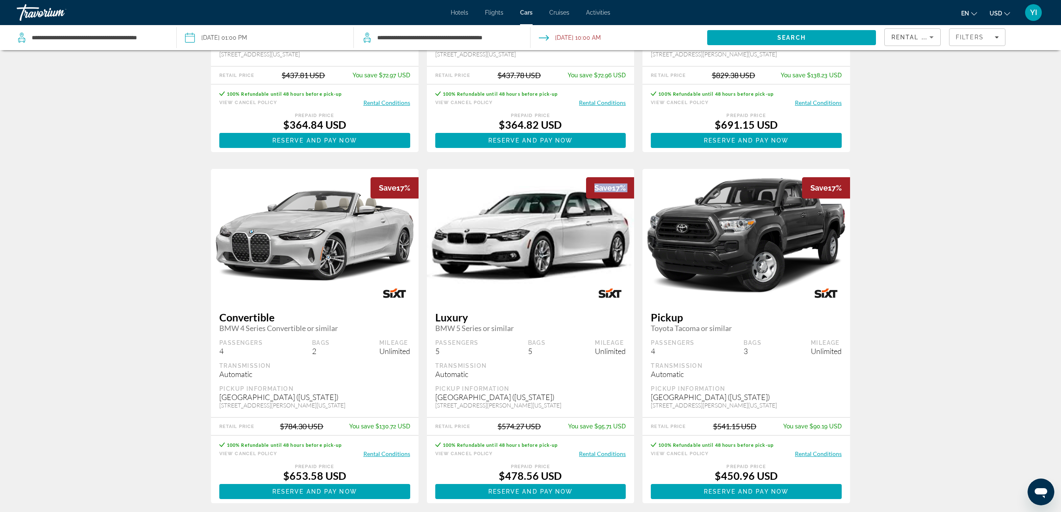
click at [599, 188] on span "Save" at bounding box center [603, 187] width 18 height 9
drag, startPoint x: 599, startPoint y: 186, endPoint x: 612, endPoint y: 186, distance: 12.9
click at [612, 186] on div "Save 17%" at bounding box center [610, 187] width 48 height 21
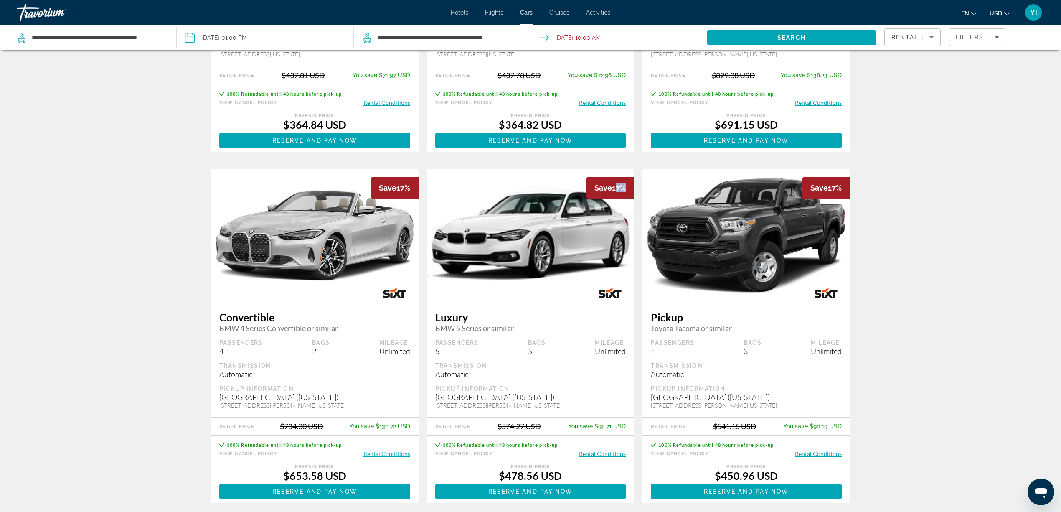
click at [612, 186] on div "Save 17%" at bounding box center [610, 187] width 48 height 21
click at [598, 189] on span "Save" at bounding box center [603, 187] width 18 height 9
click at [604, 189] on span "Save" at bounding box center [603, 187] width 18 height 9
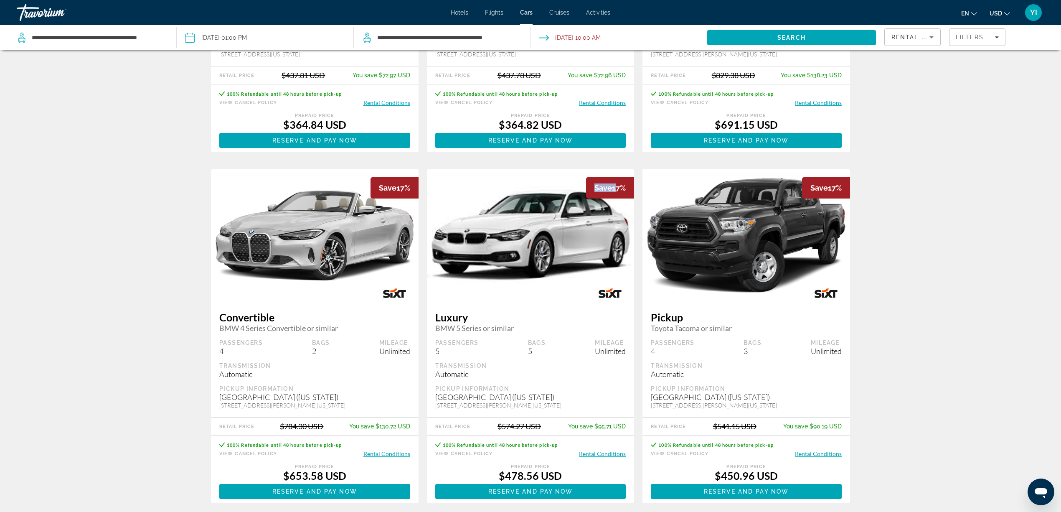
click at [604, 189] on span "Save" at bounding box center [603, 187] width 18 height 9
click at [606, 189] on span "Save" at bounding box center [603, 187] width 18 height 9
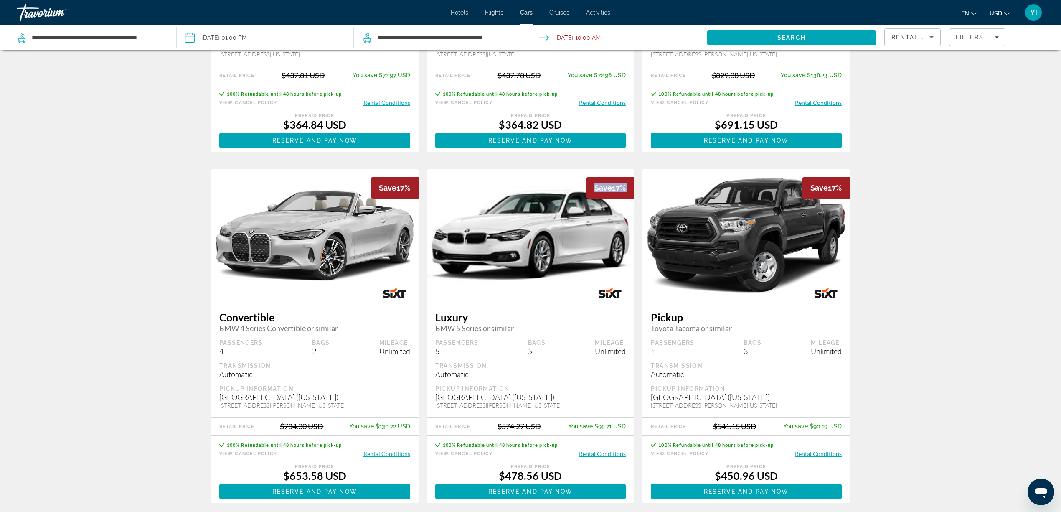
click at [606, 189] on span "Save" at bounding box center [603, 187] width 18 height 9
click at [617, 189] on div "Save 17%" at bounding box center [610, 187] width 48 height 21
click at [620, 189] on div "Save 17%" at bounding box center [610, 187] width 48 height 21
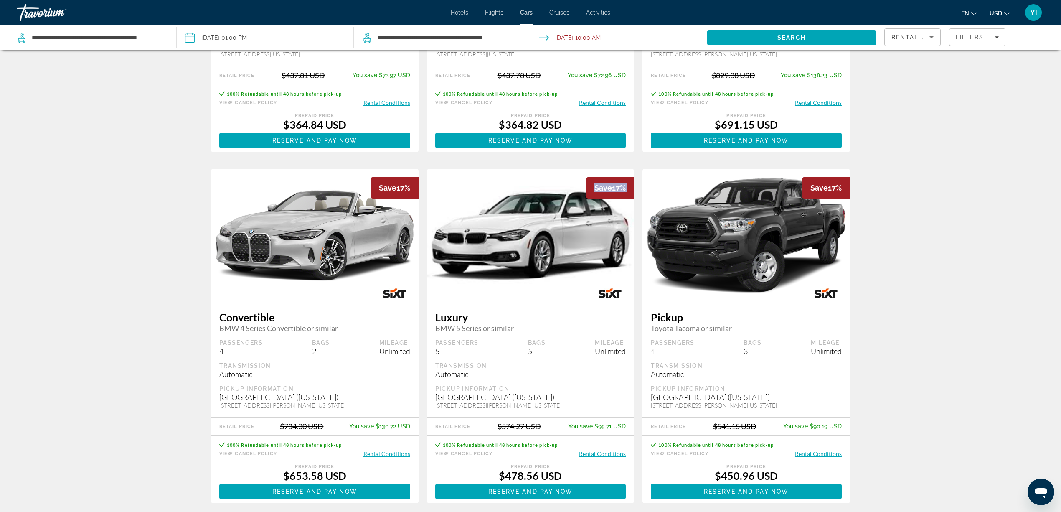
click at [599, 186] on span "Save" at bounding box center [603, 187] width 18 height 9
click at [599, 185] on span "Save" at bounding box center [603, 187] width 18 height 9
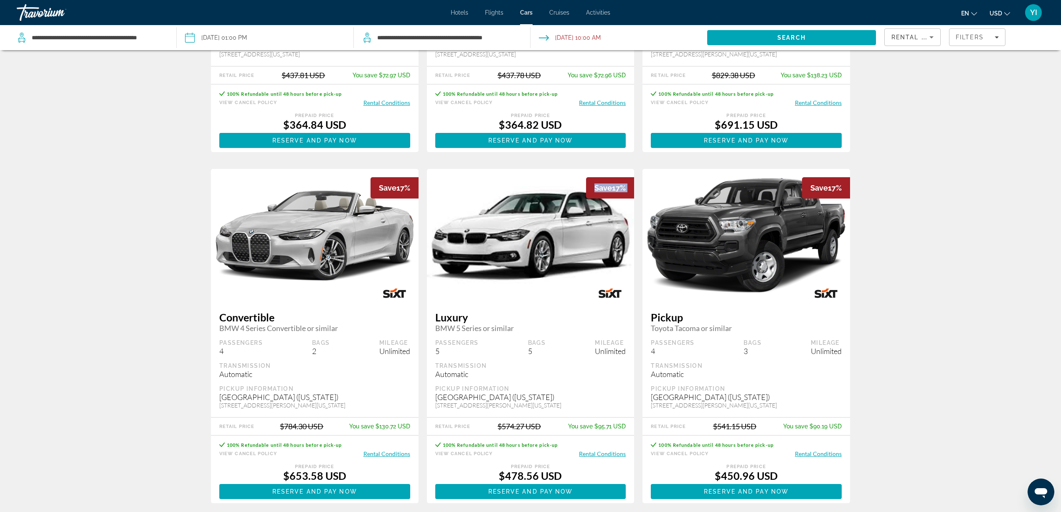
click at [599, 185] on span "Save" at bounding box center [603, 187] width 18 height 9
click at [597, 185] on span "Save" at bounding box center [603, 187] width 18 height 9
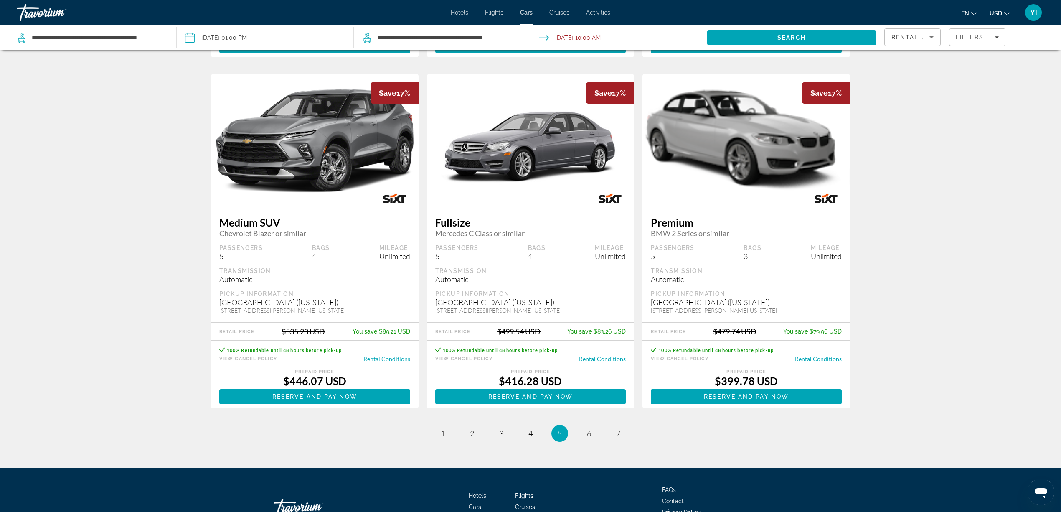
scroll to position [1117, 0]
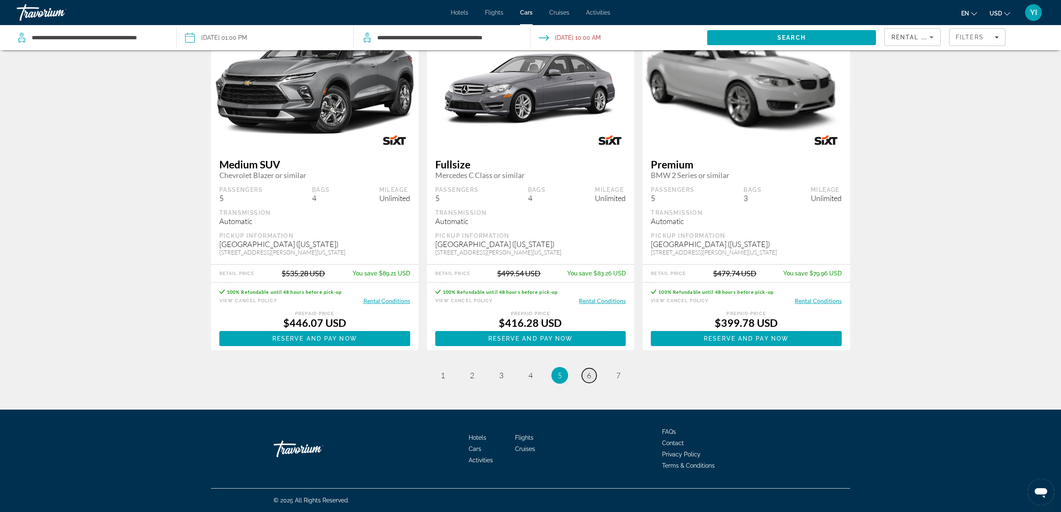
click at [590, 380] on link "page 6" at bounding box center [589, 375] width 15 height 15
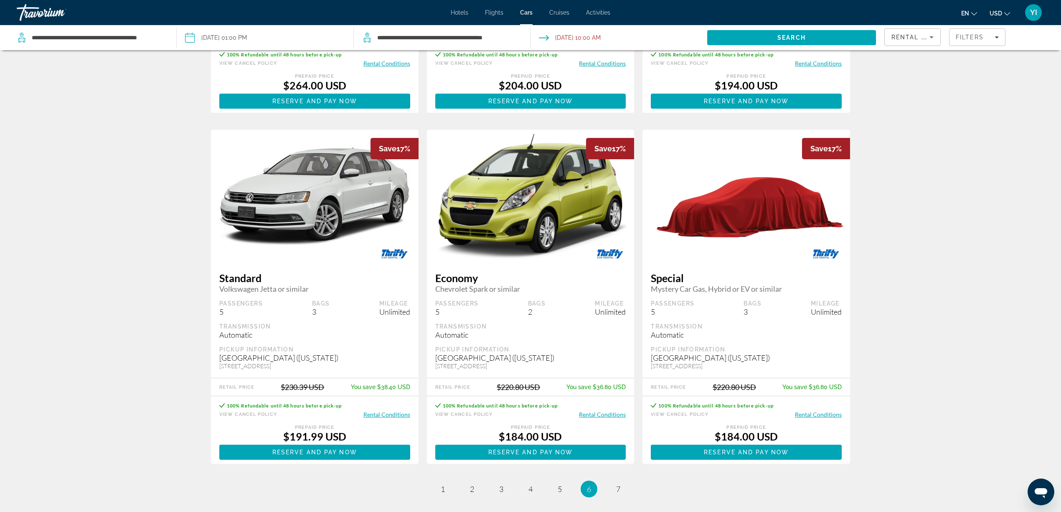
scroll to position [1058, 0]
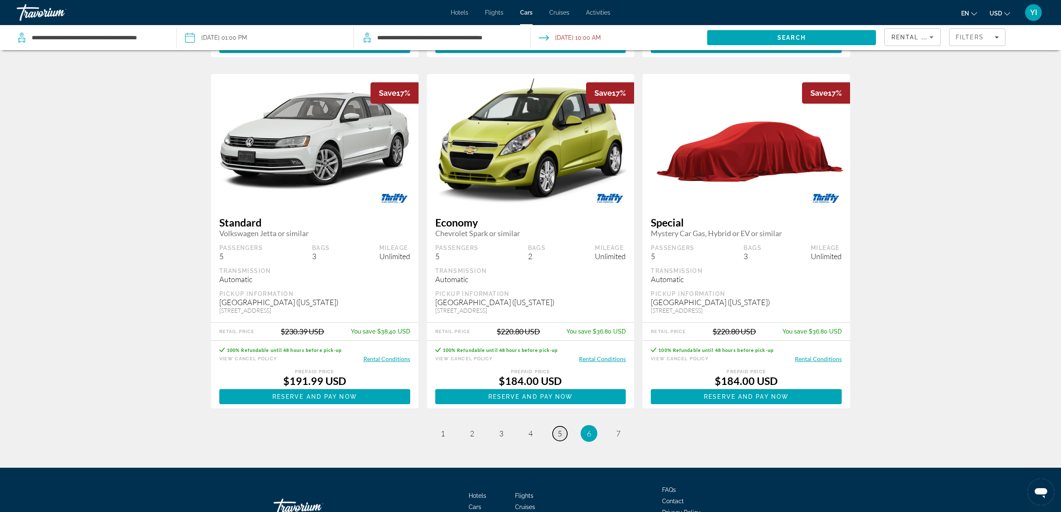
click at [558, 438] on span "5" at bounding box center [560, 433] width 4 height 9
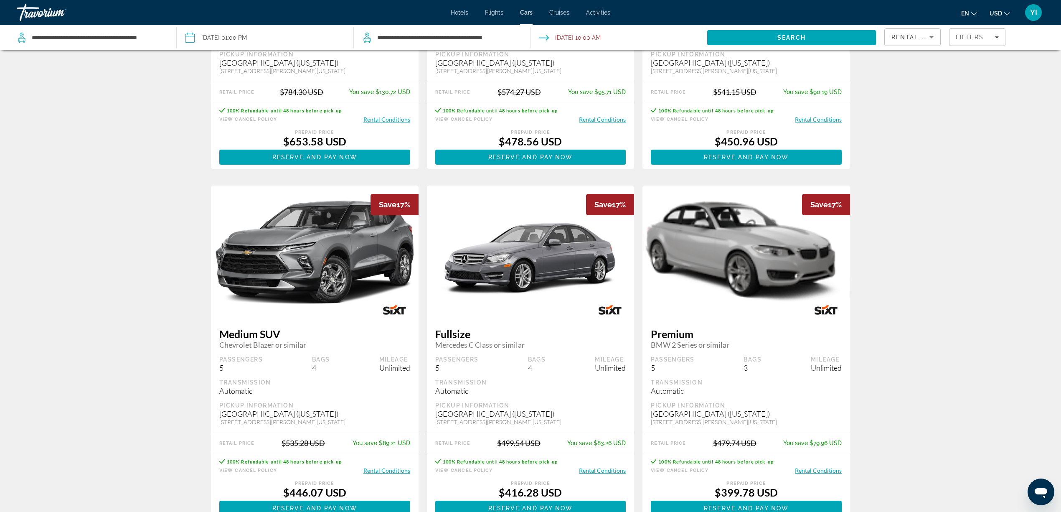
scroll to position [1003, 0]
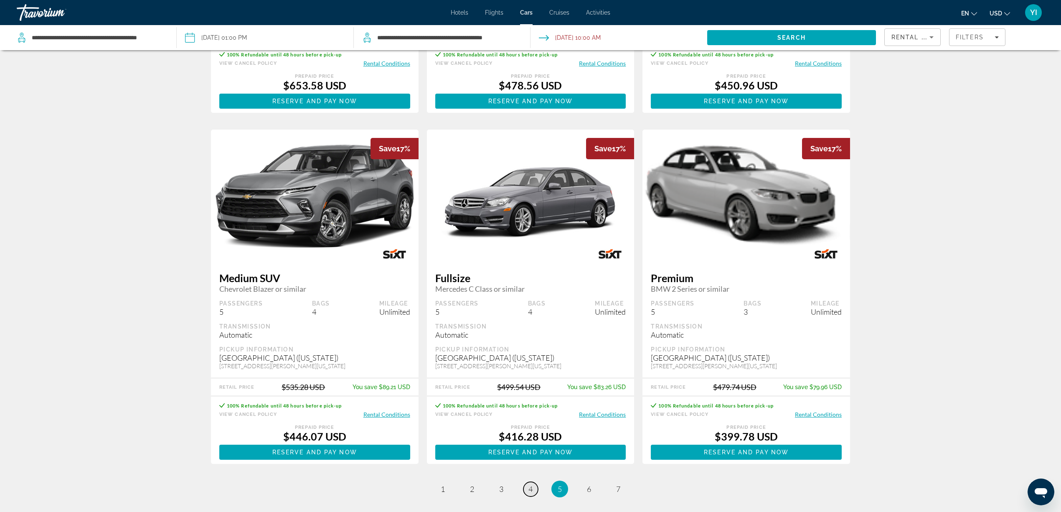
click at [525, 485] on link "page 4" at bounding box center [530, 489] width 15 height 15
